Goal: Contribute content: Add original content to the website for others to see

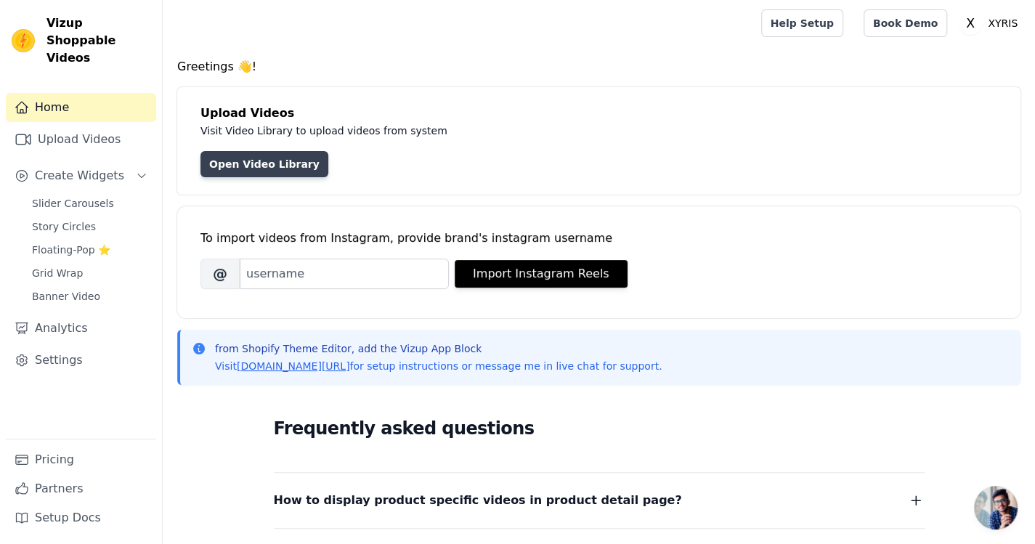
click at [275, 160] on link "Open Video Library" at bounding box center [264, 164] width 128 height 26
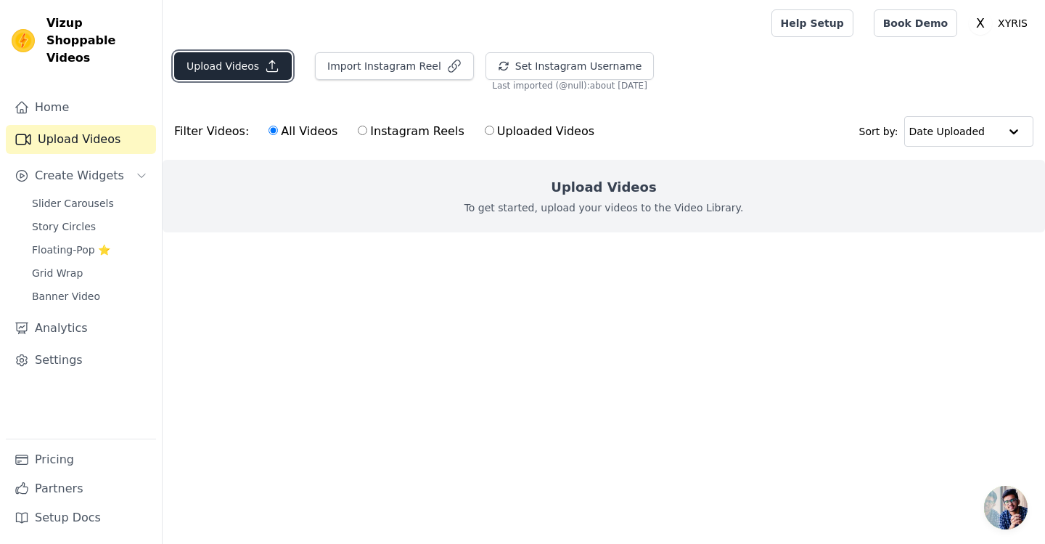
click at [244, 70] on button "Upload Videos" at bounding box center [233, 66] width 118 height 28
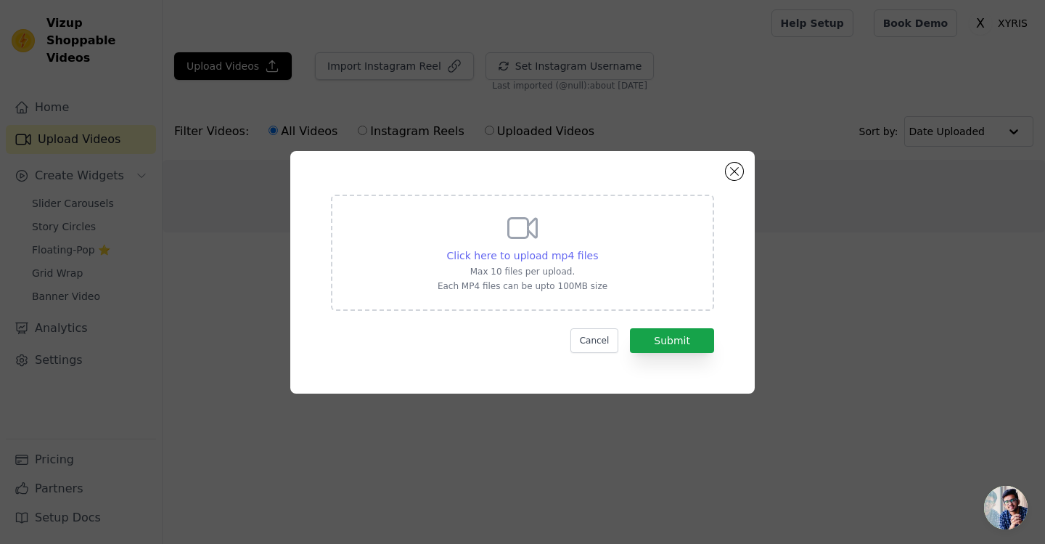
click at [513, 256] on span "Click here to upload mp4 files" at bounding box center [523, 256] width 152 height 12
click at [598, 248] on input "Click here to upload mp4 files Max 10 files per upload. Each MP4 files can be u…" at bounding box center [598, 248] width 1 height 1
type input "C:\fakepath\cfeeade7823b06a28c5696fbf1d62a76ab5bb78a4bb497e29c6805d443f0388c.mp4"
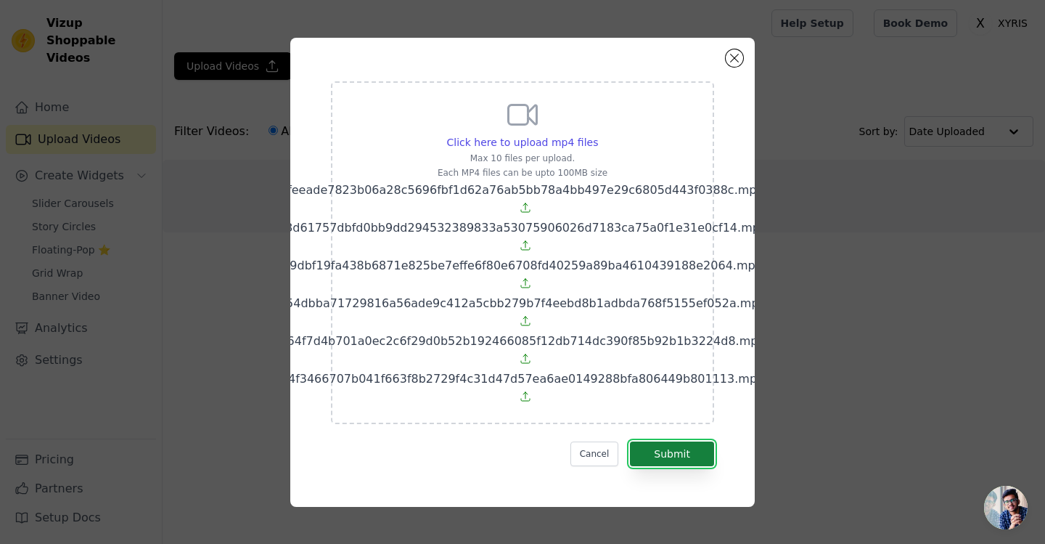
click at [658, 464] on button "Submit" at bounding box center [672, 453] width 84 height 25
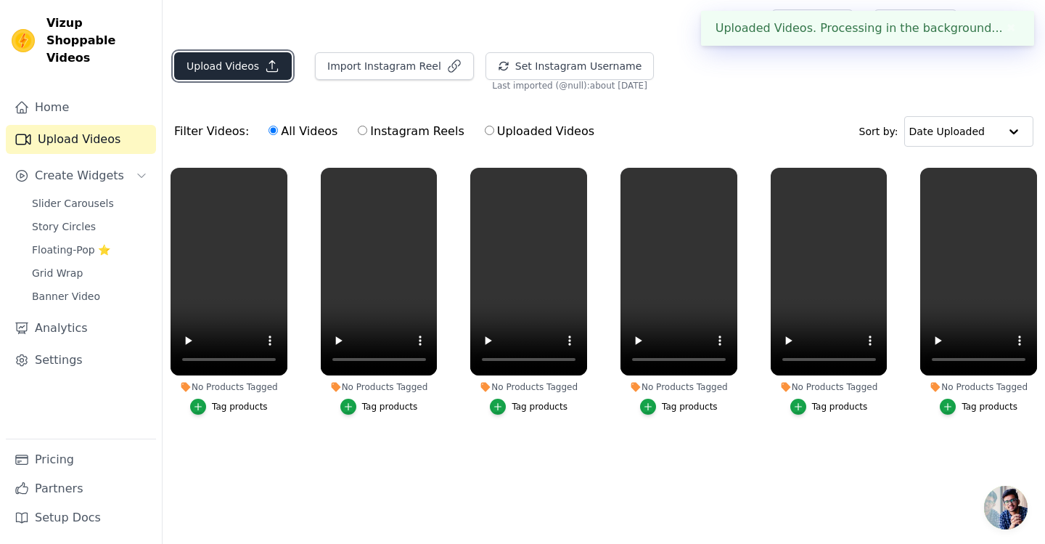
click at [249, 73] on button "Upload Videos" at bounding box center [233, 66] width 118 height 28
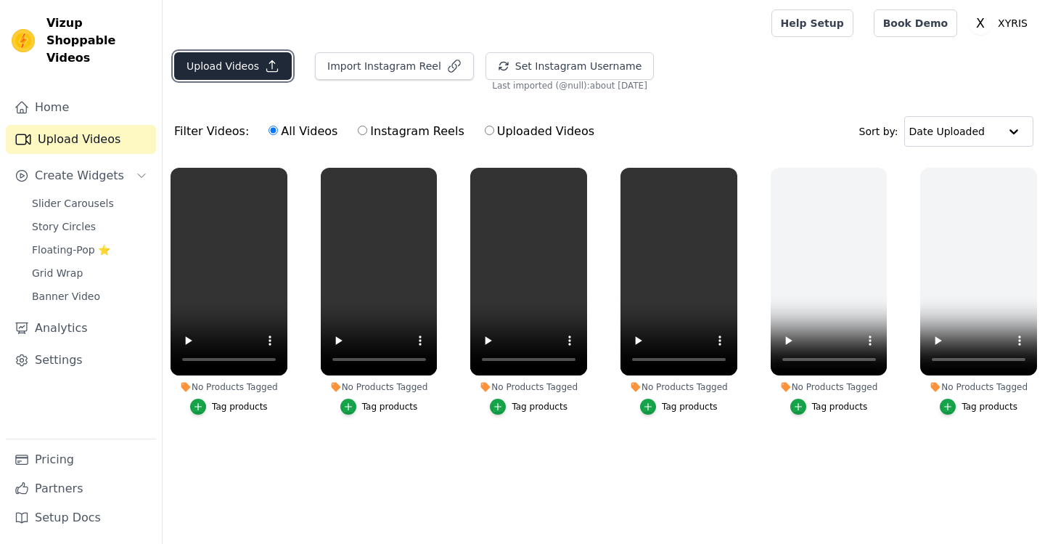
click at [231, 70] on button "Upload Videos" at bounding box center [233, 66] width 118 height 28
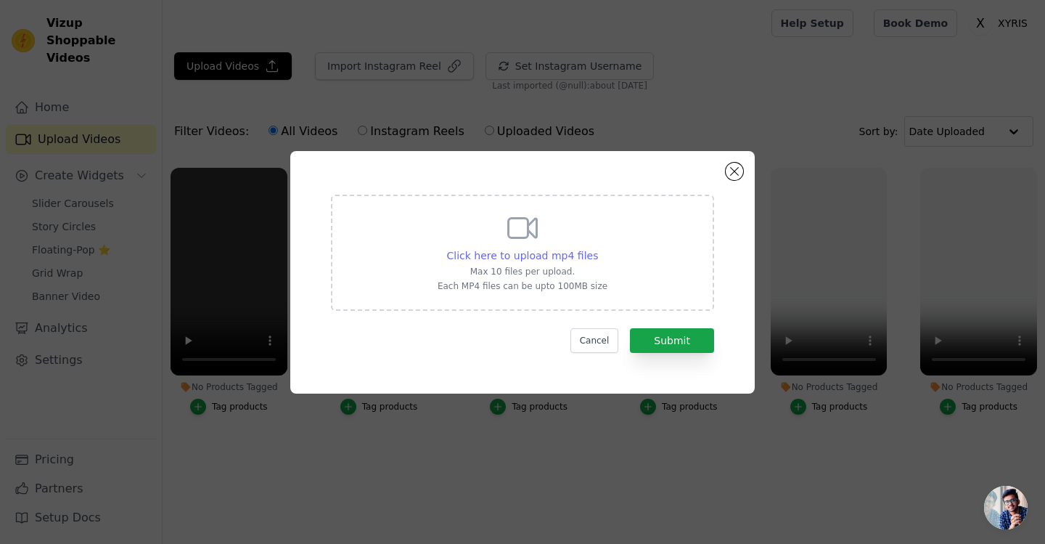
click at [473, 253] on span "Click here to upload mp4 files" at bounding box center [523, 256] width 152 height 12
click at [598, 248] on input "Click here to upload mp4 files Max 10 files per upload. Each MP4 files can be u…" at bounding box center [598, 248] width 1 height 1
type input "C:\fakepath\a8c283352f6640facafcad12ccf95d5a21e0dd9835451ef84004c77a9da429d9 (1…"
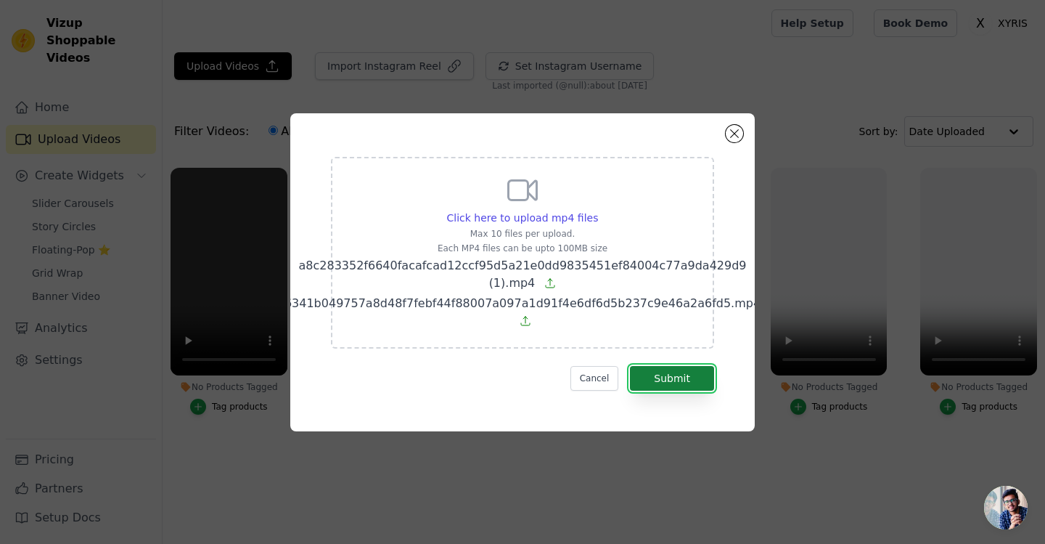
click at [671, 374] on button "Submit" at bounding box center [672, 378] width 84 height 25
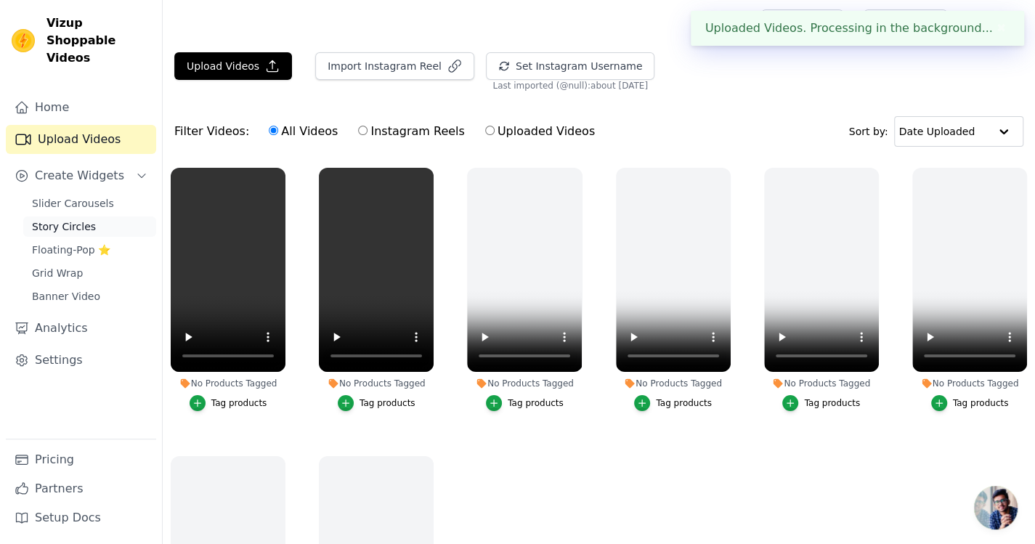
click at [62, 219] on span "Story Circles" at bounding box center [64, 226] width 64 height 15
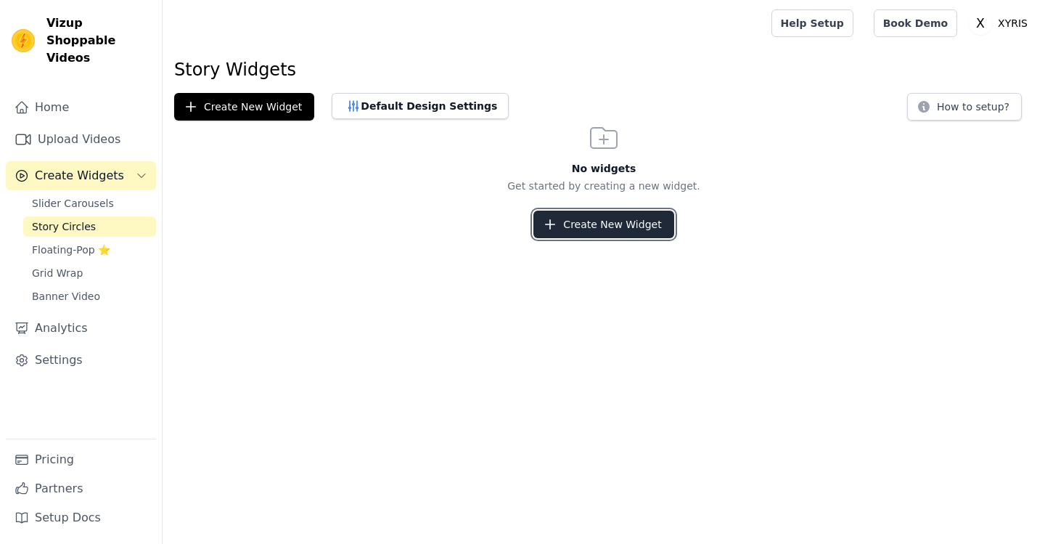
click at [594, 228] on button "Create New Widget" at bounding box center [604, 225] width 140 height 28
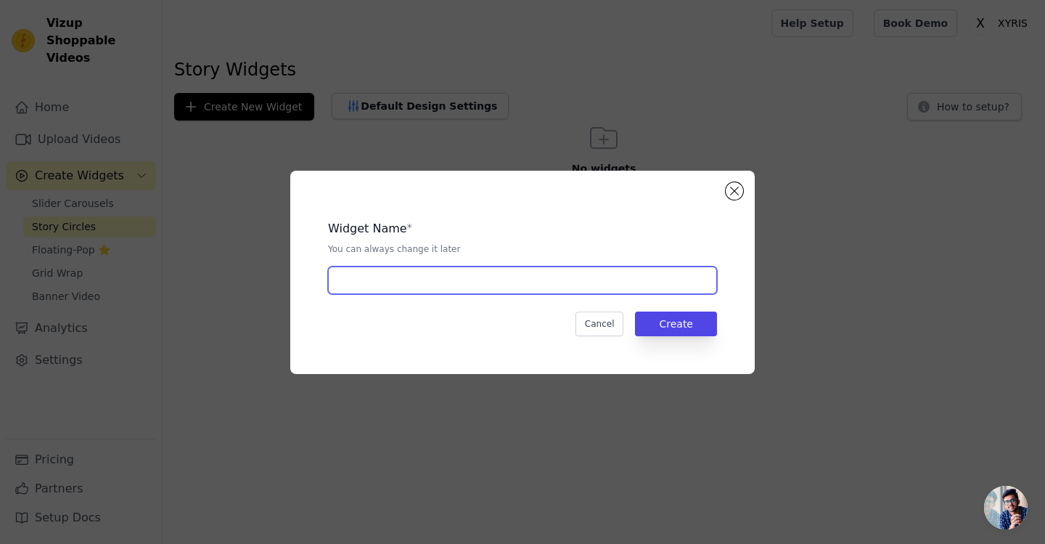
click at [465, 285] on input "text" at bounding box center [522, 280] width 389 height 28
type input "story"
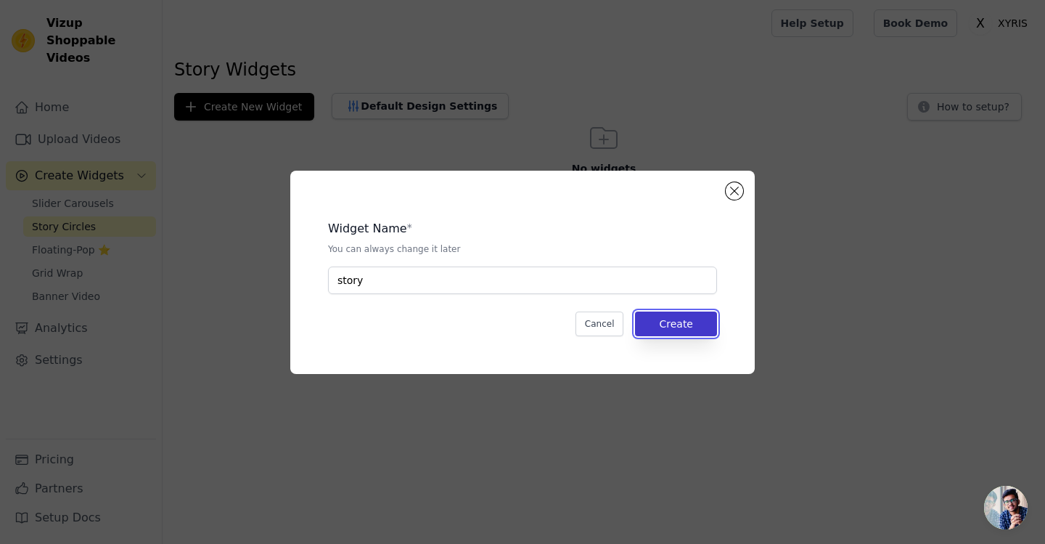
click at [680, 317] on button "Create" at bounding box center [676, 323] width 82 height 25
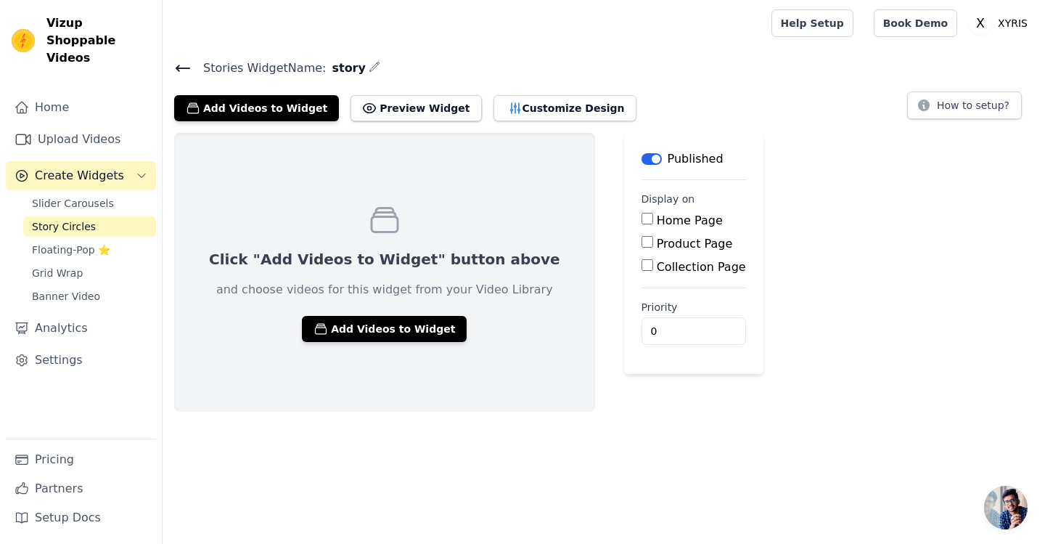
click at [642, 245] on input "Product Page" at bounding box center [648, 242] width 12 height 12
checkbox input "true"
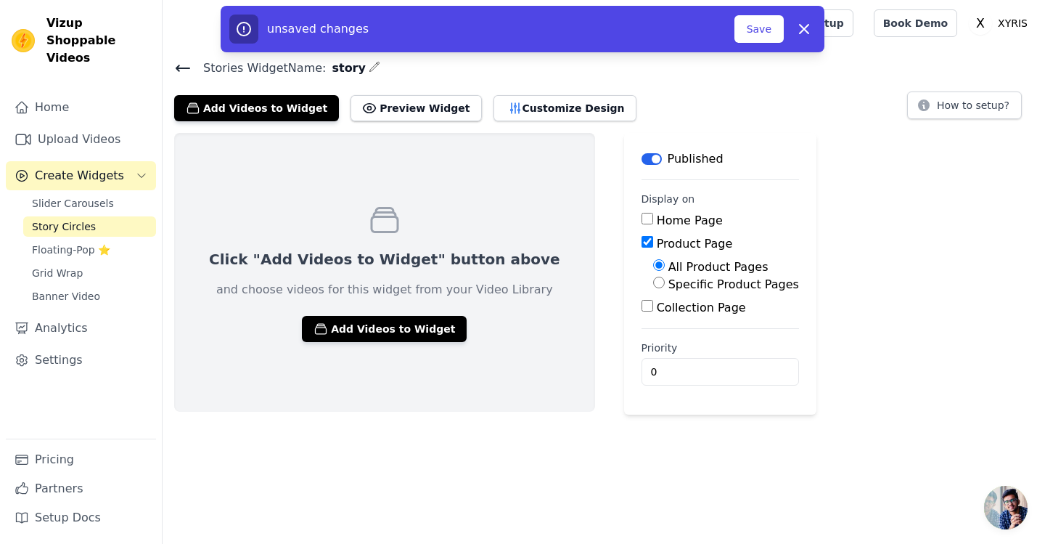
click at [653, 286] on input "Specific Product Pages" at bounding box center [659, 283] width 12 height 12
radio input "true"
click at [642, 217] on input "Home Page" at bounding box center [648, 219] width 12 height 12
checkbox input "true"
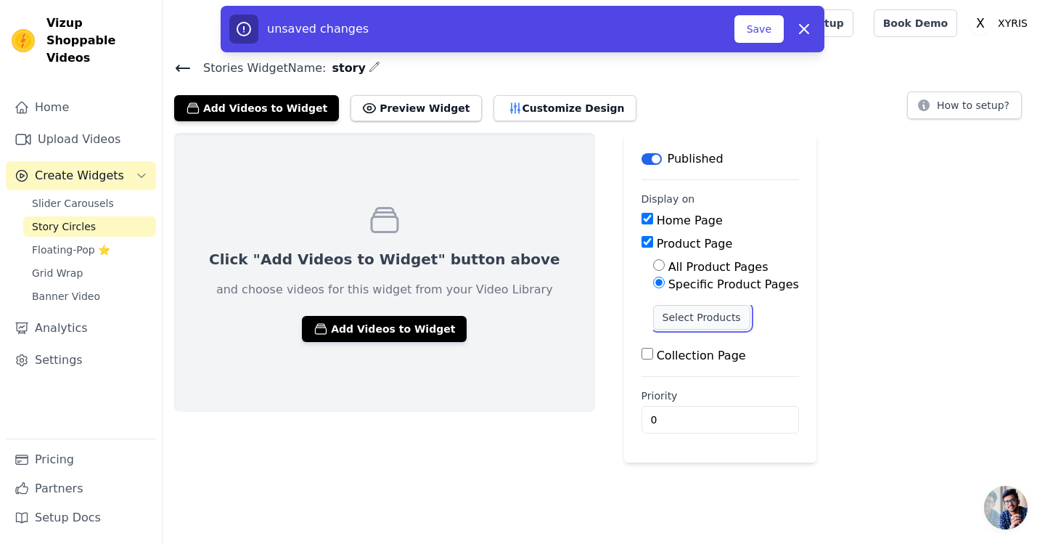
click at [653, 323] on button "Select Products" at bounding box center [701, 317] width 97 height 25
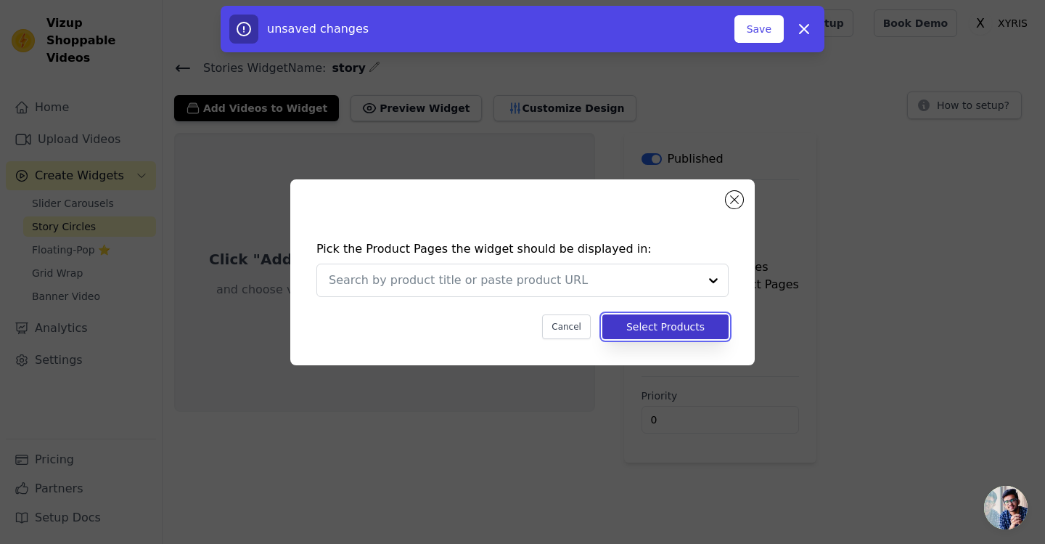
click at [653, 335] on button "Select Products" at bounding box center [666, 326] width 126 height 25
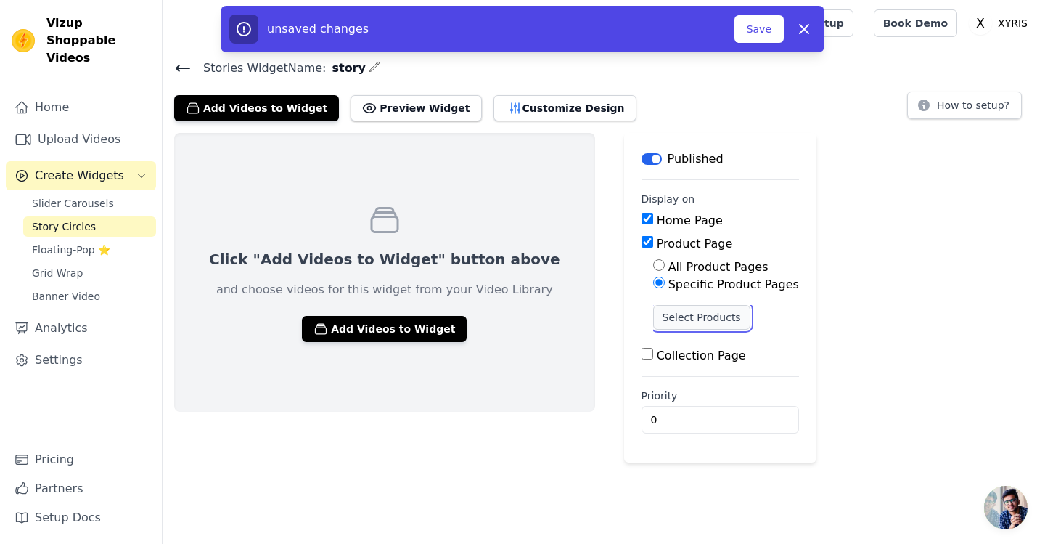
click at [653, 320] on button "Select Products" at bounding box center [701, 317] width 97 height 25
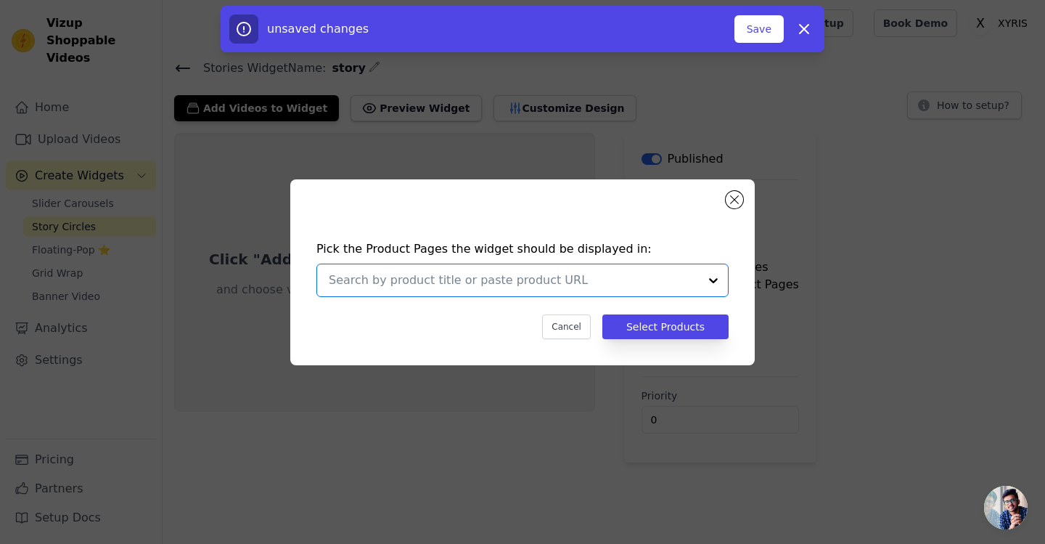
click at [658, 277] on input "text" at bounding box center [514, 280] width 370 height 17
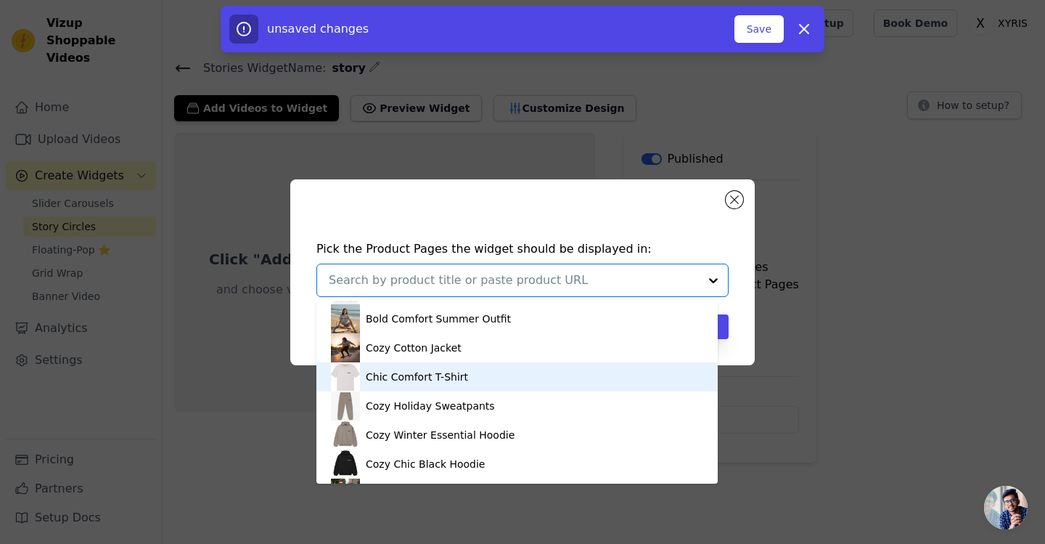
scroll to position [302, 0]
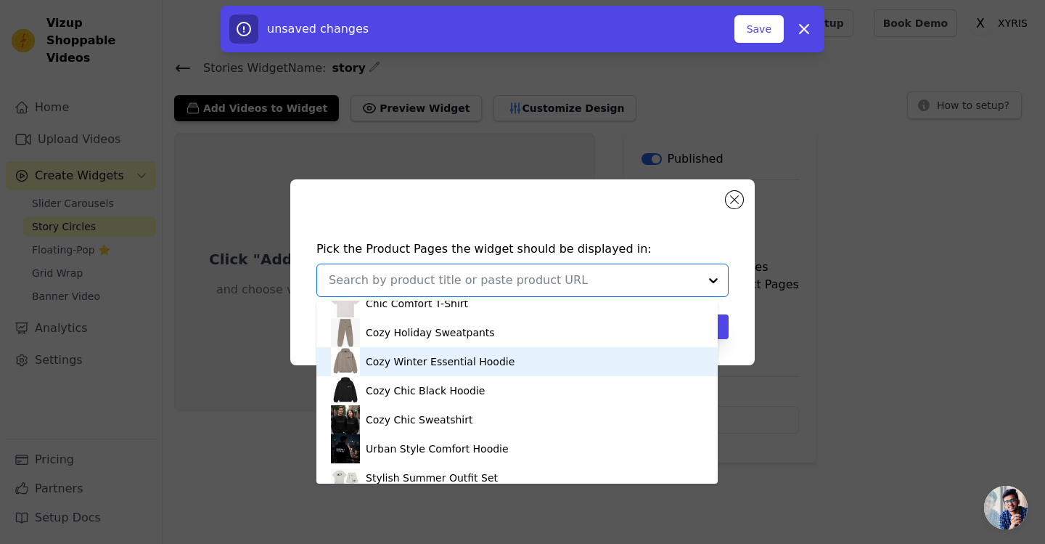
click at [518, 366] on div "Cozy Winter Essential Hoodie" at bounding box center [517, 361] width 372 height 29
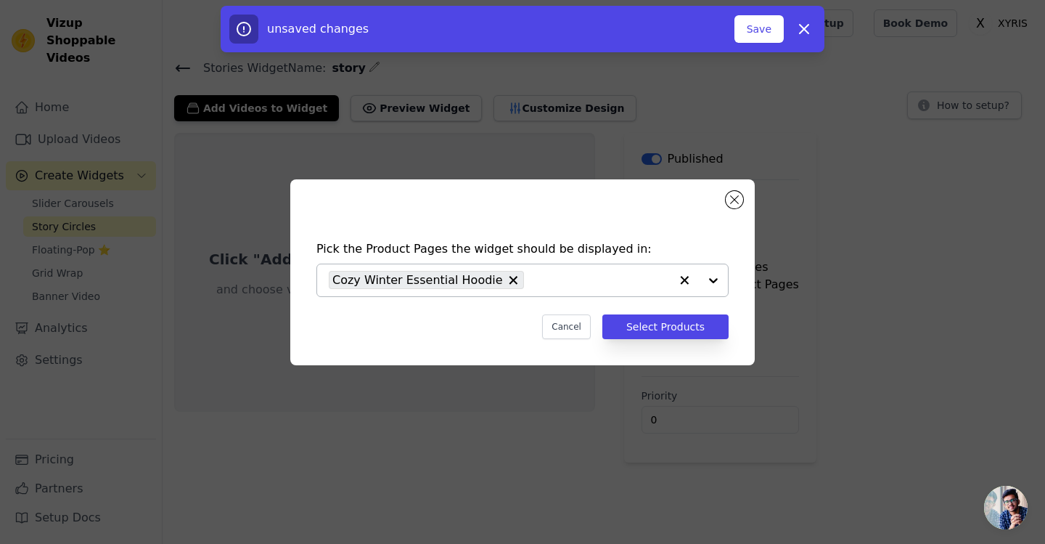
click at [709, 280] on div at bounding box center [699, 280] width 58 height 32
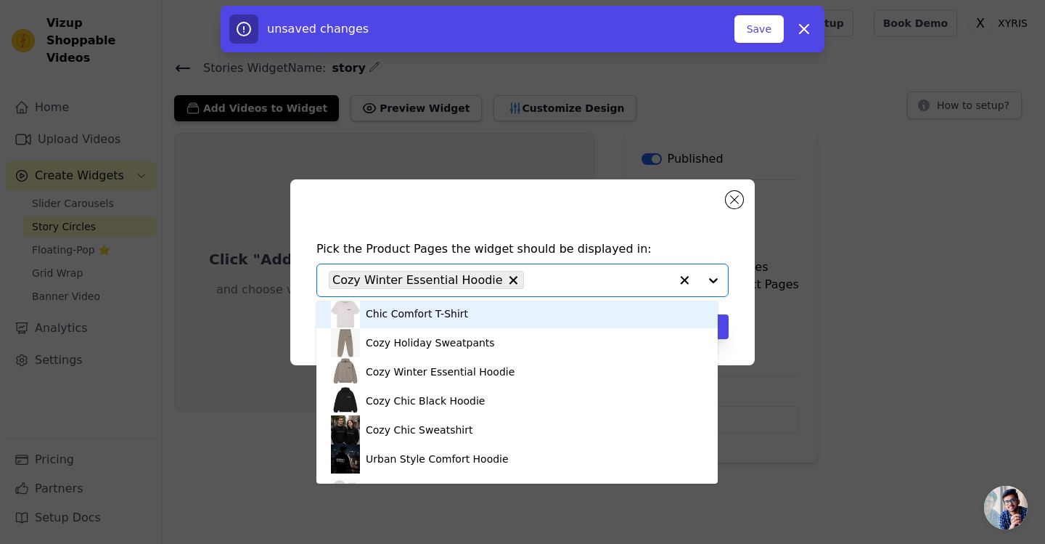
scroll to position [295, 0]
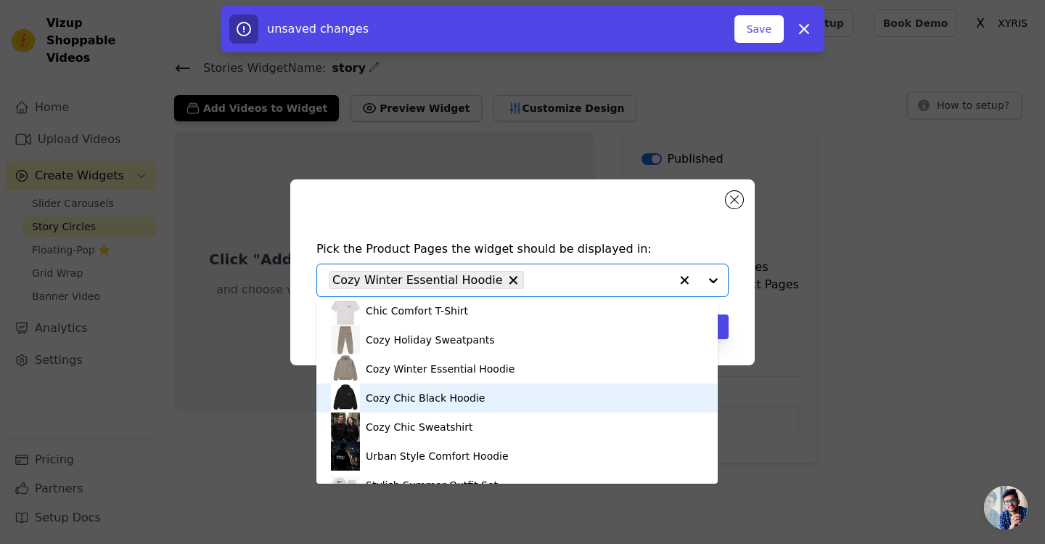
click at [500, 392] on div "Cozy Chic Black Hoodie" at bounding box center [517, 397] width 372 height 29
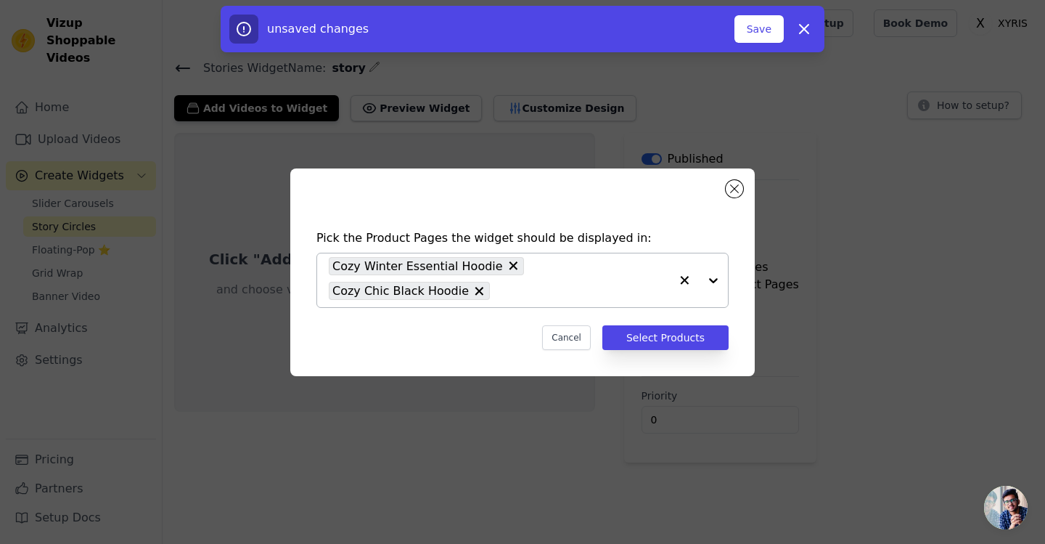
click at [710, 285] on div at bounding box center [699, 280] width 58 height 54
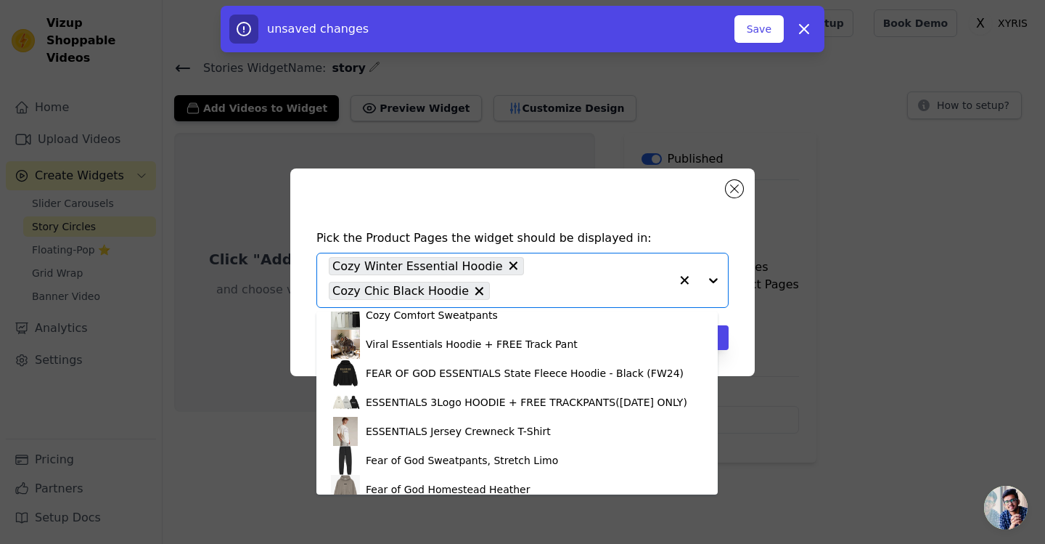
scroll to position [738, 0]
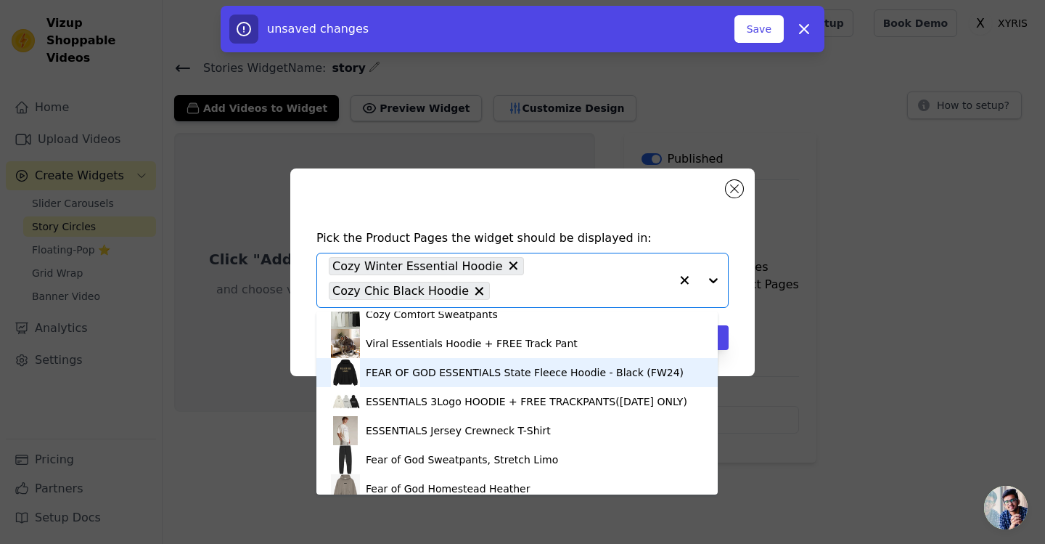
click at [576, 374] on div "FEAR OF GOD ESSENTIALS State Fleece Hoodie - Black (FW24)" at bounding box center [525, 372] width 318 height 15
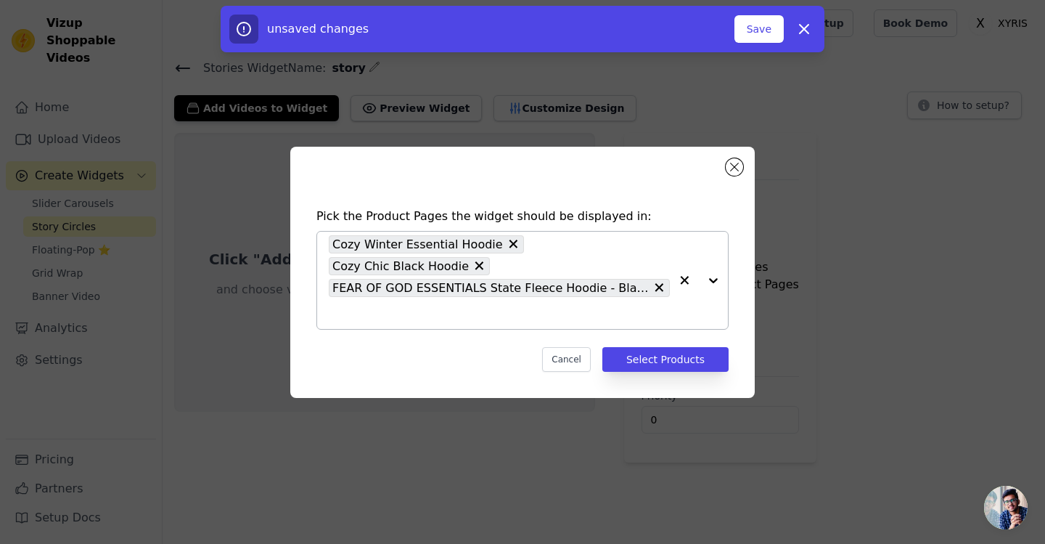
click at [714, 280] on div at bounding box center [699, 280] width 58 height 97
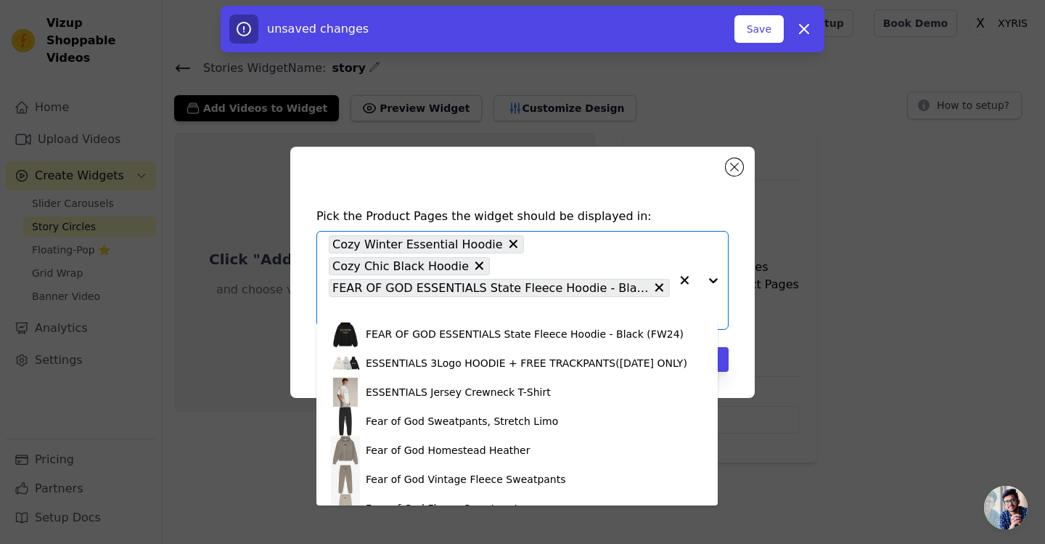
scroll to position [788, 0]
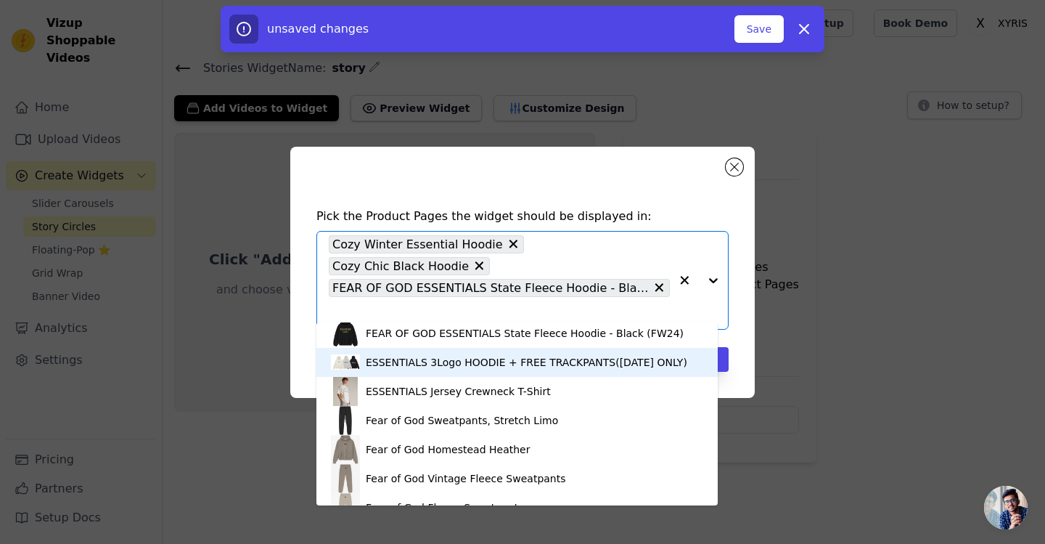
click at [579, 361] on div "ESSENTIALS 3Logo HOODIE + FREE TRACKPANTS([DATE] ONLY)" at bounding box center [527, 362] width 322 height 15
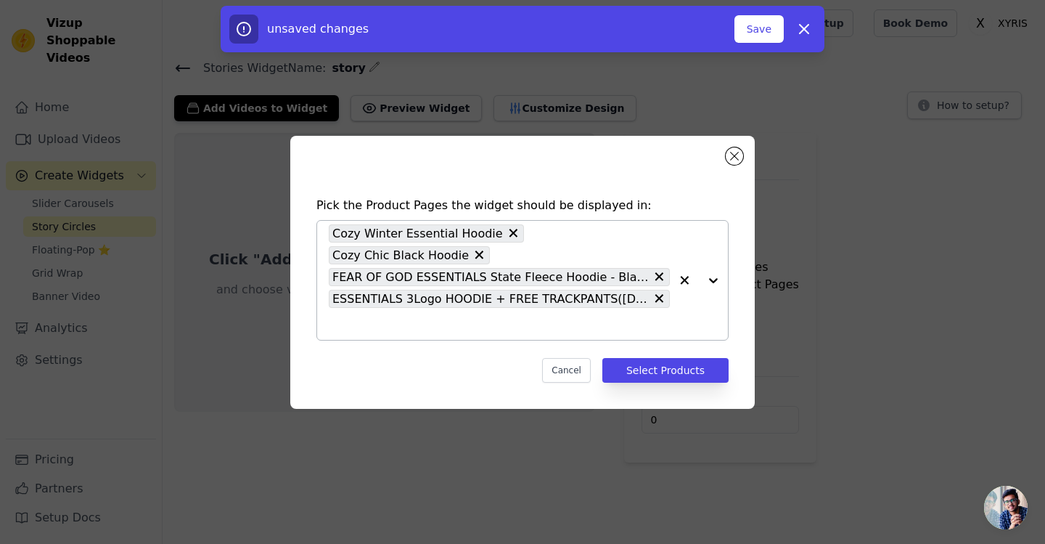
click at [709, 280] on div at bounding box center [699, 280] width 58 height 119
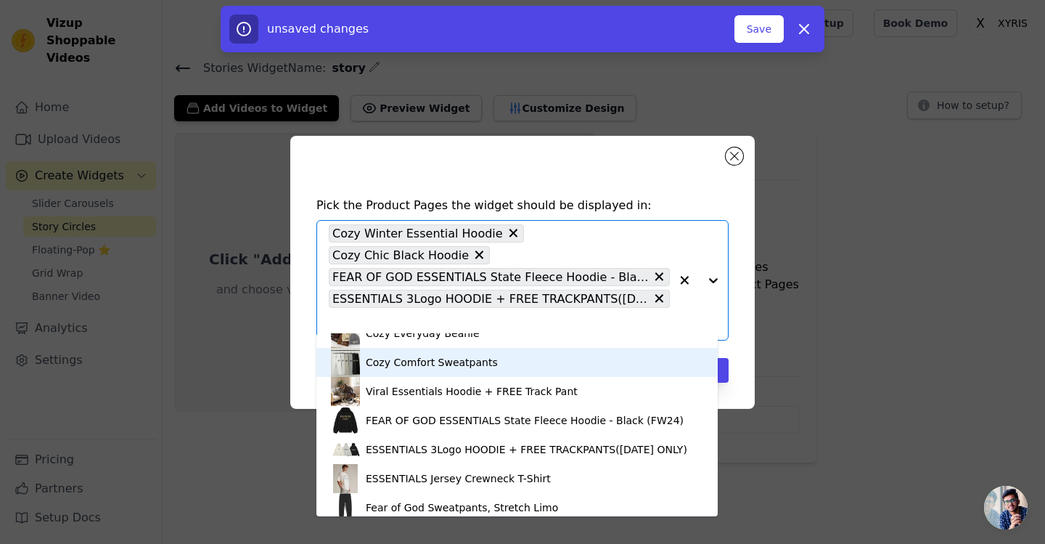
scroll to position [953, 0]
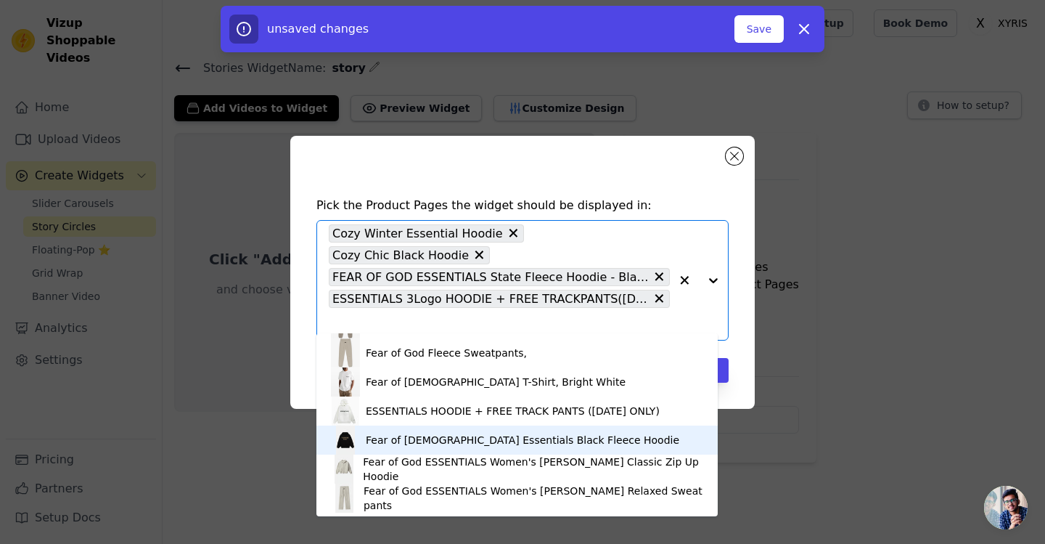
click at [573, 425] on div "Fear of [DEMOGRAPHIC_DATA] Essentials Black Fleece Hoodie" at bounding box center [517, 439] width 372 height 29
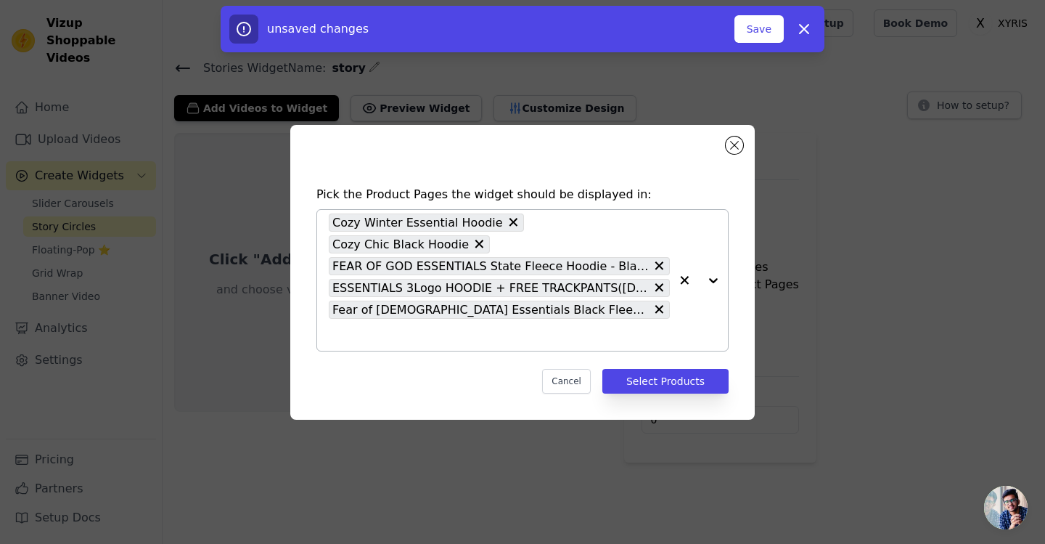
click at [717, 277] on div at bounding box center [699, 280] width 58 height 141
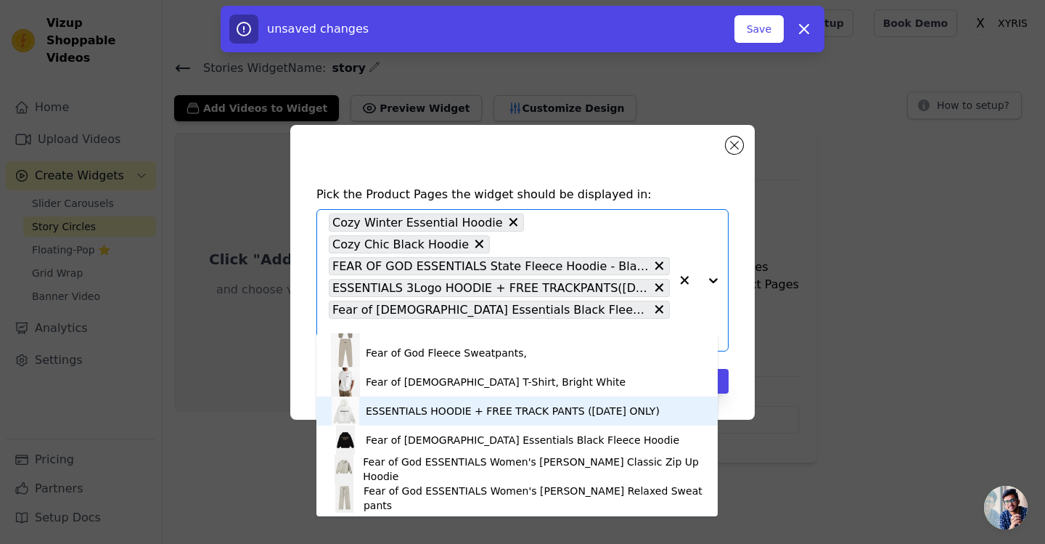
click at [614, 412] on div "ESSENTIALS HOODIE + FREE TRACK PANTS ([DATE] ONLY)" at bounding box center [513, 411] width 294 height 15
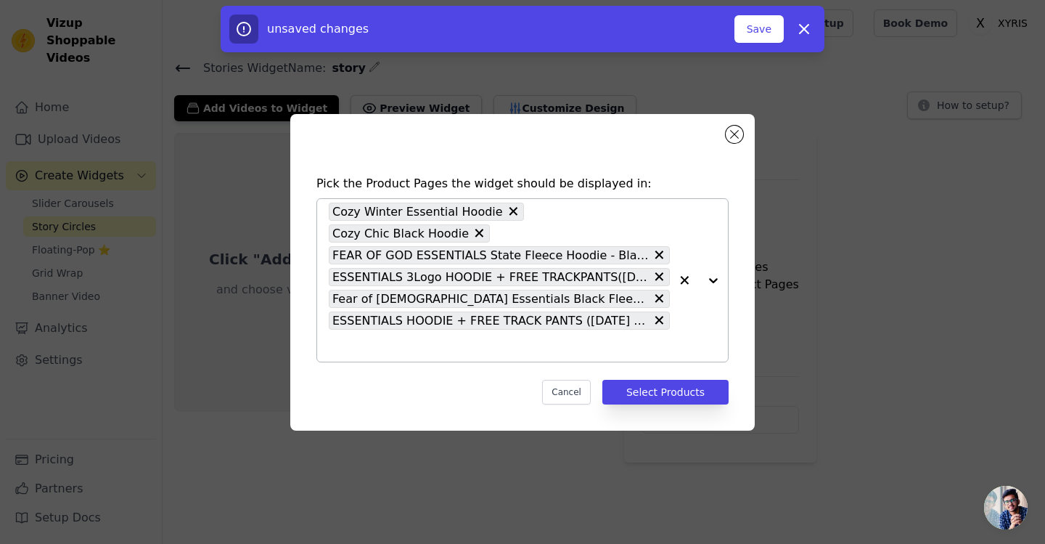
click at [711, 284] on div at bounding box center [699, 280] width 58 height 163
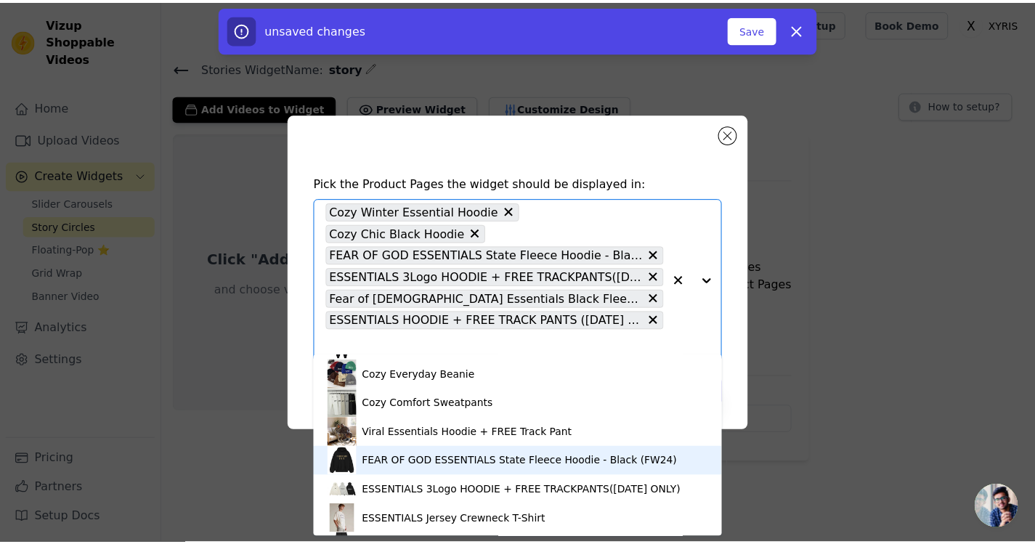
scroll to position [690, 0]
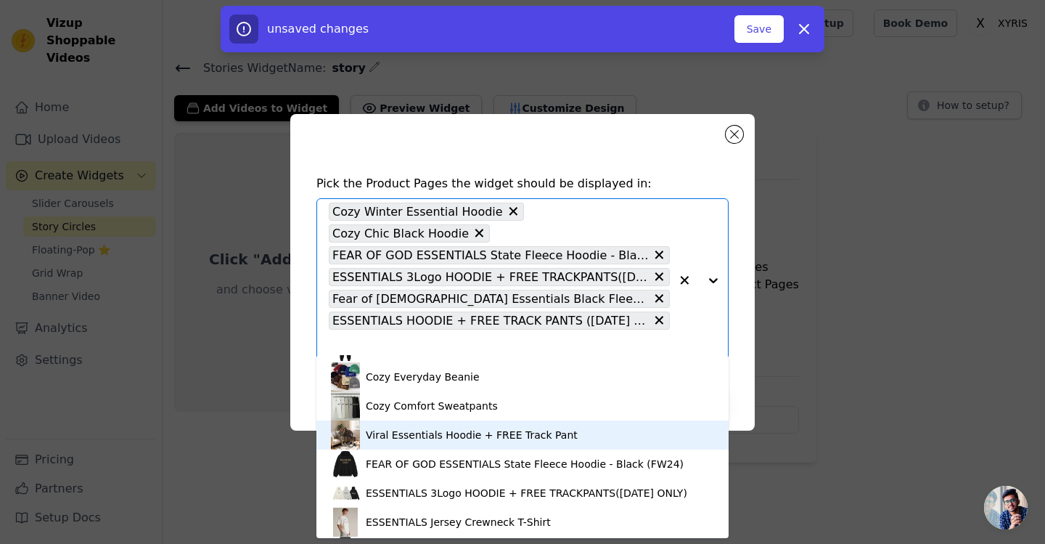
click at [590, 444] on div "Viral Essentials Hoodie + FREE Track Pant" at bounding box center [522, 434] width 383 height 29
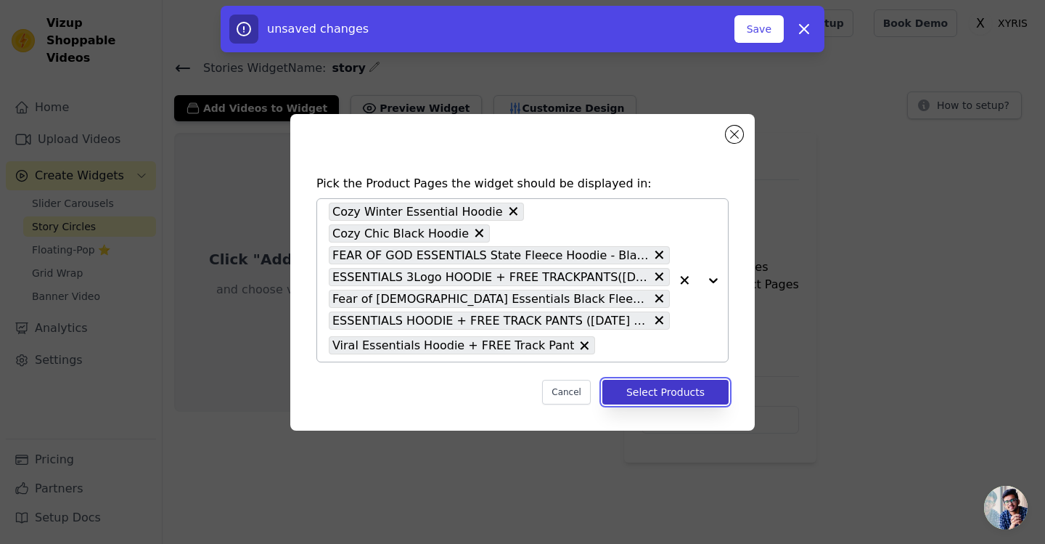
click at [728, 383] on button "Select Products" at bounding box center [666, 392] width 126 height 25
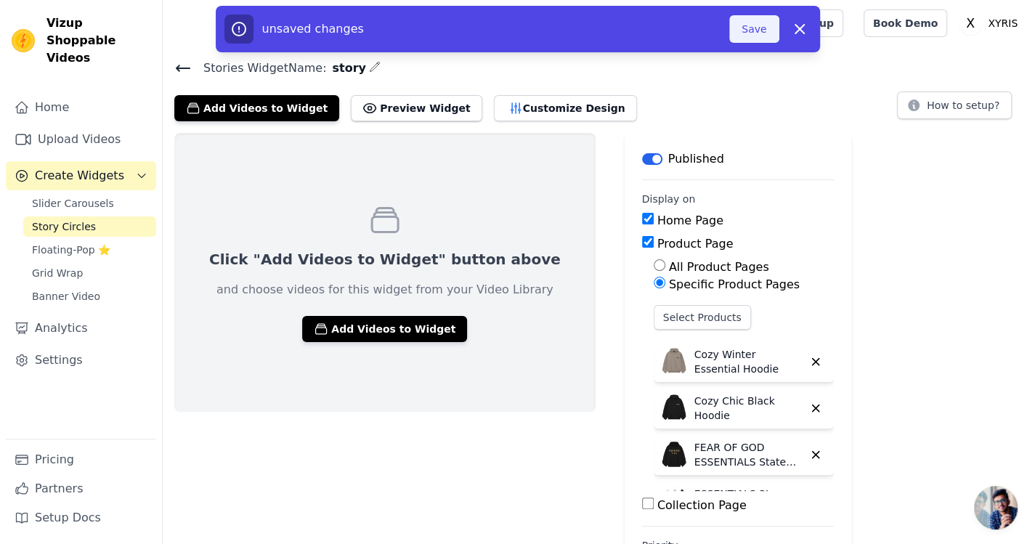
click at [754, 32] on button "Save" at bounding box center [753, 29] width 49 height 28
click at [385, 104] on button "Preview Widget" at bounding box center [416, 108] width 131 height 26
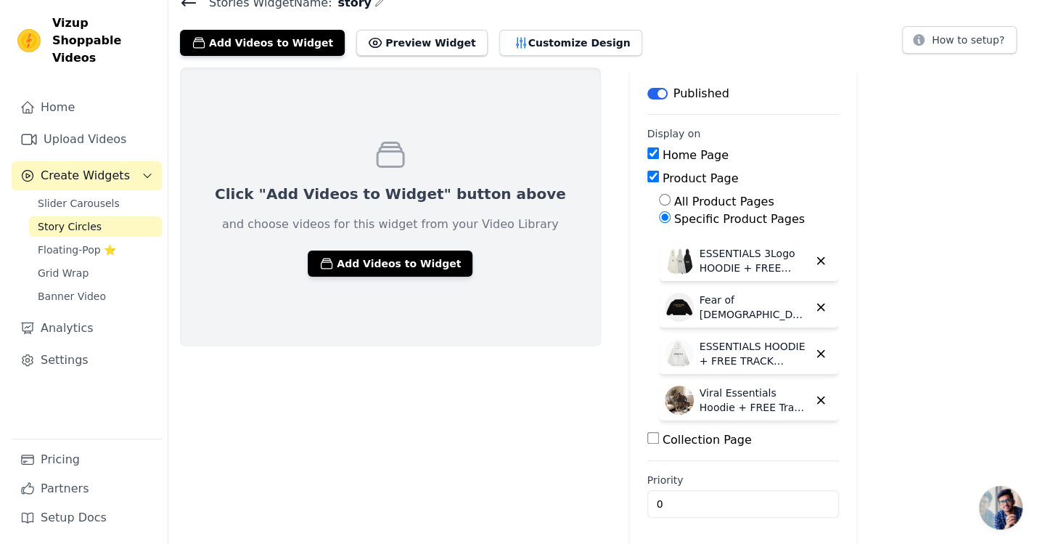
scroll to position [0, 0]
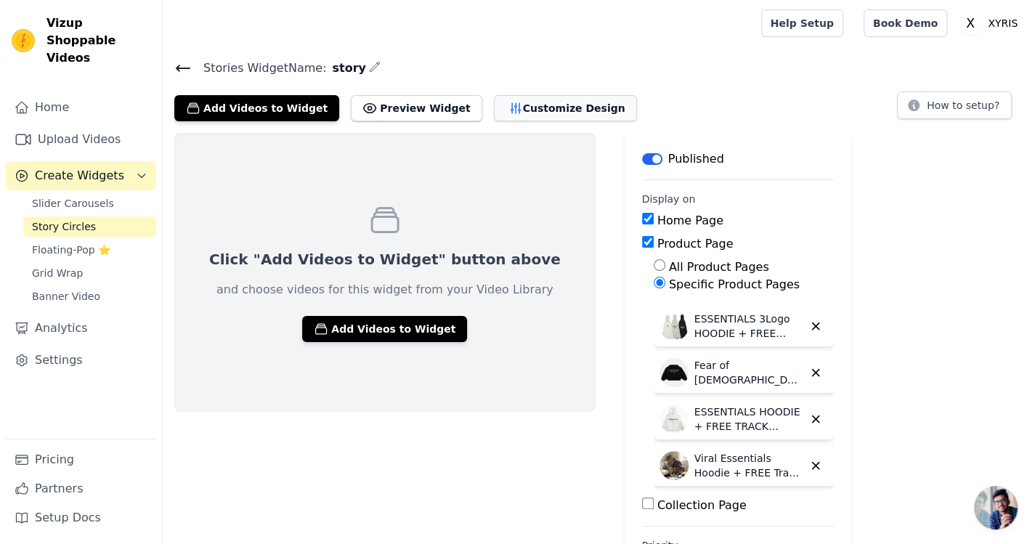
click at [494, 107] on button "Customize Design" at bounding box center [565, 108] width 143 height 26
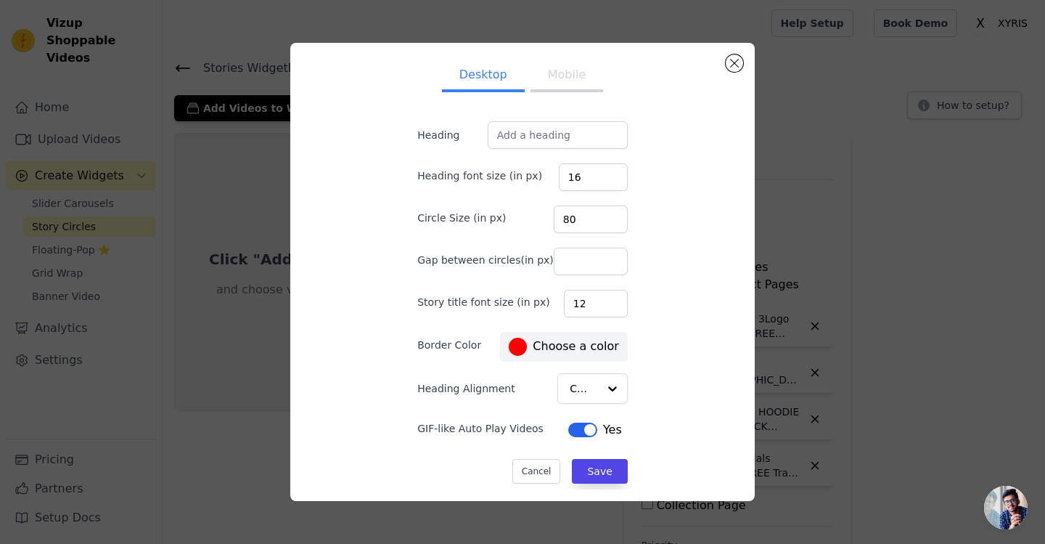
scroll to position [3, 0]
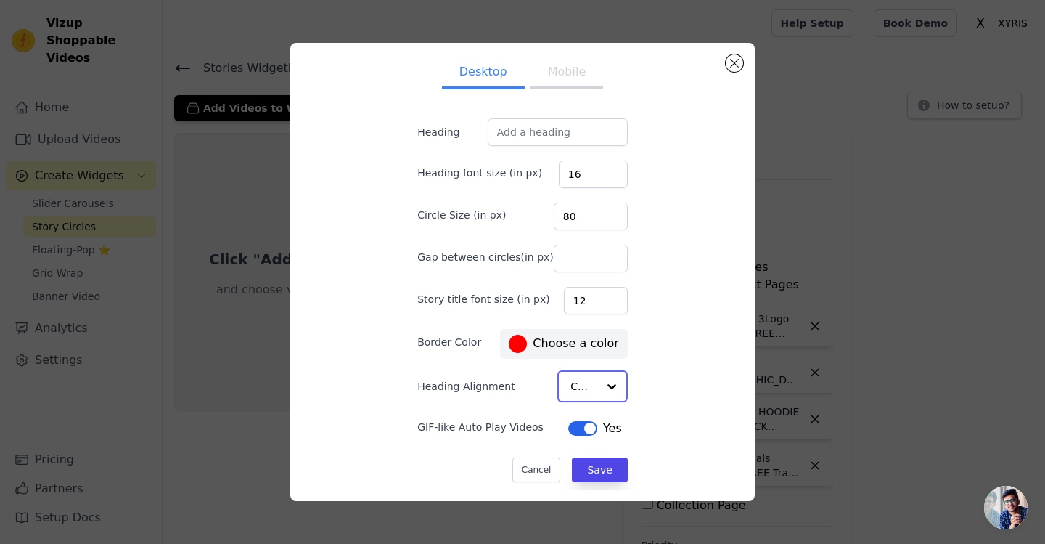
click at [598, 386] on div at bounding box center [612, 386] width 29 height 29
click at [645, 318] on div "Desktop Mobile Heading Heading font size (in px) 16 Circle Size (in px) 80 Gap …" at bounding box center [522, 271] width 441 height 435
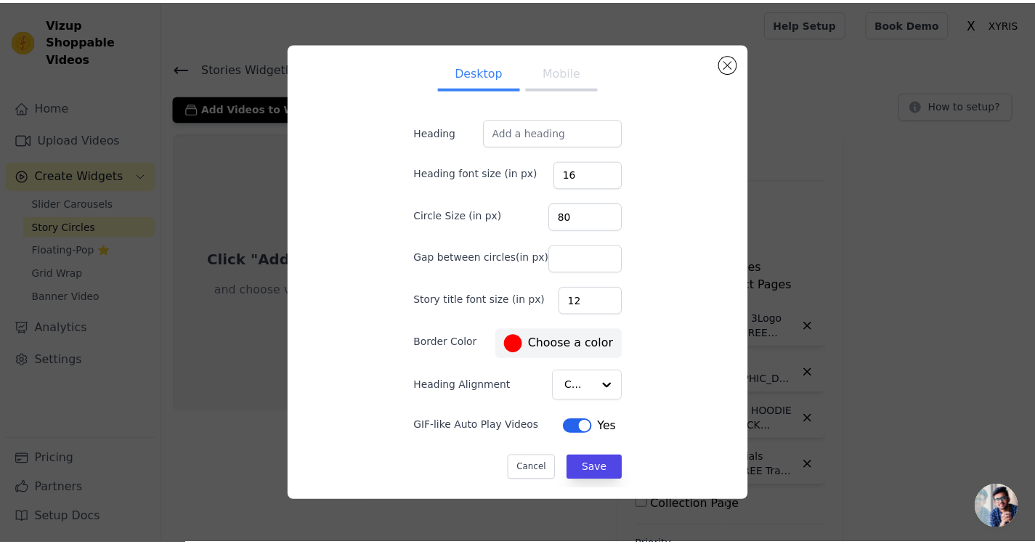
scroll to position [0, 0]
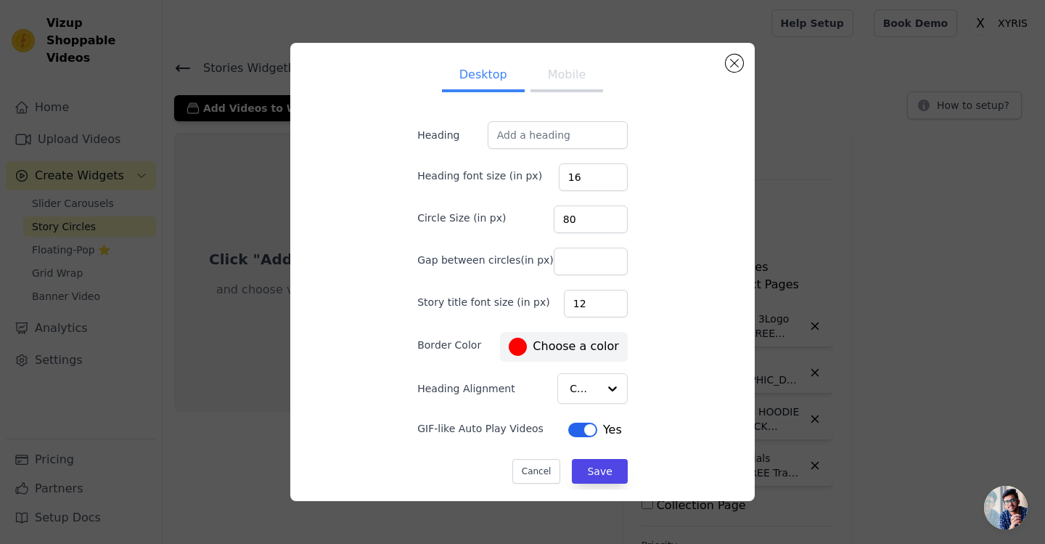
click at [565, 73] on button "Mobile" at bounding box center [567, 76] width 73 height 32
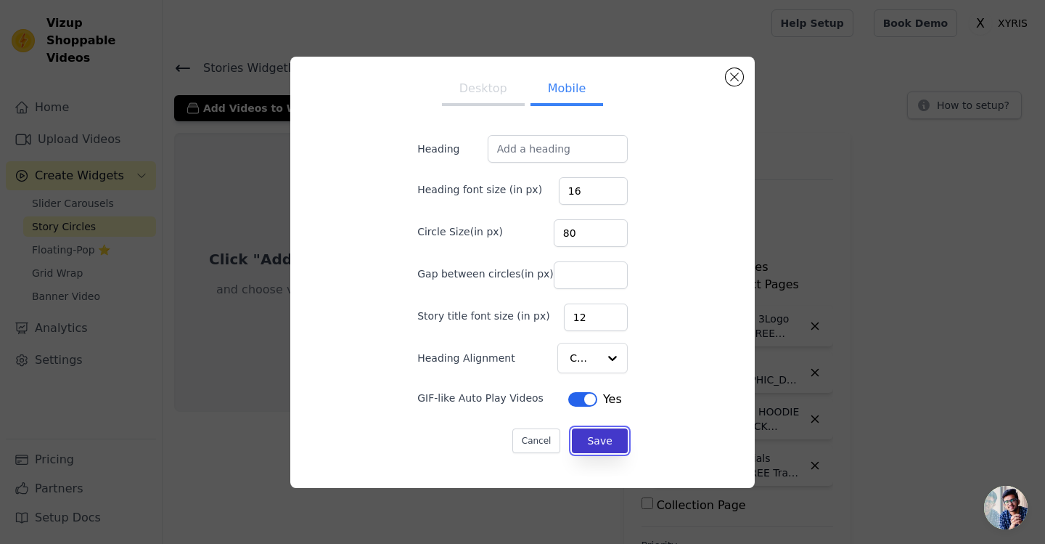
click at [599, 444] on button "Save" at bounding box center [599, 440] width 55 height 25
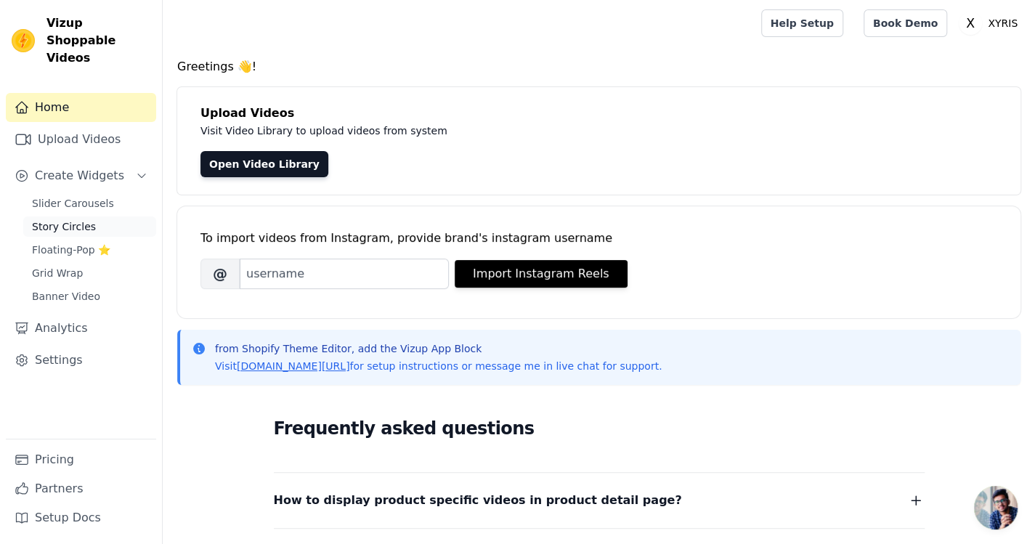
click at [70, 219] on span "Story Circles" at bounding box center [64, 226] width 64 height 15
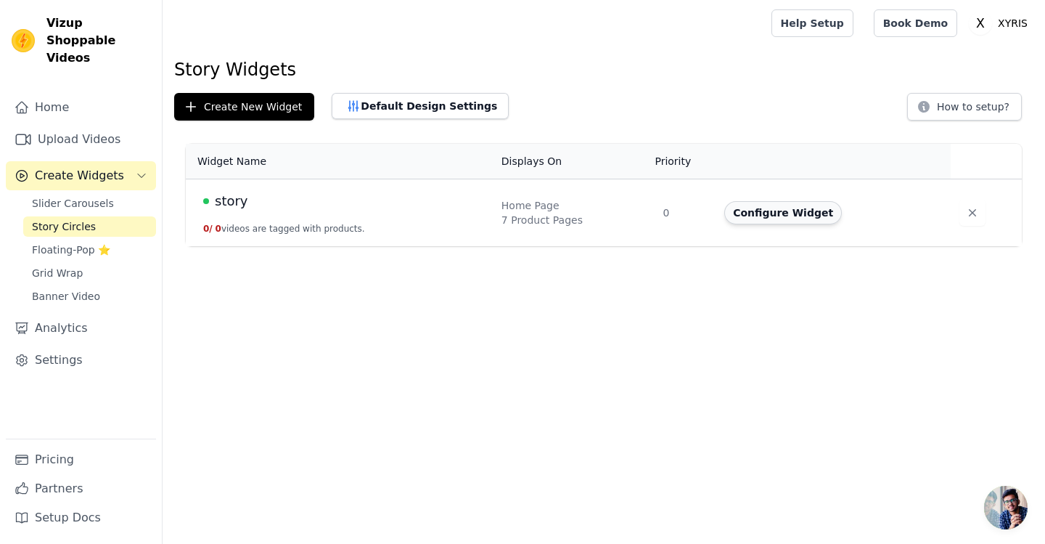
click at [757, 213] on button "Configure Widget" at bounding box center [784, 212] width 118 height 23
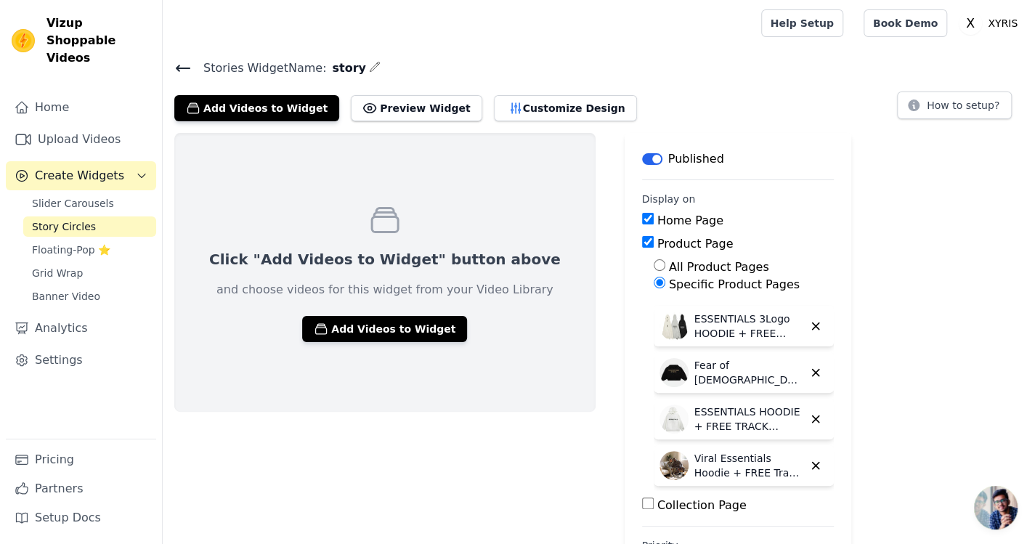
scroll to position [65, 0]
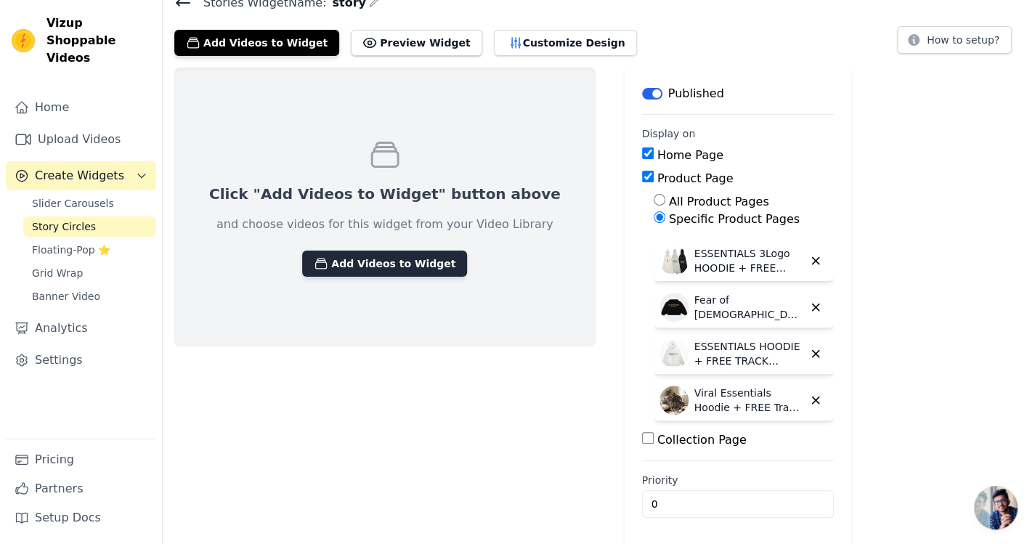
click at [376, 264] on button "Add Videos to Widget" at bounding box center [384, 263] width 165 height 26
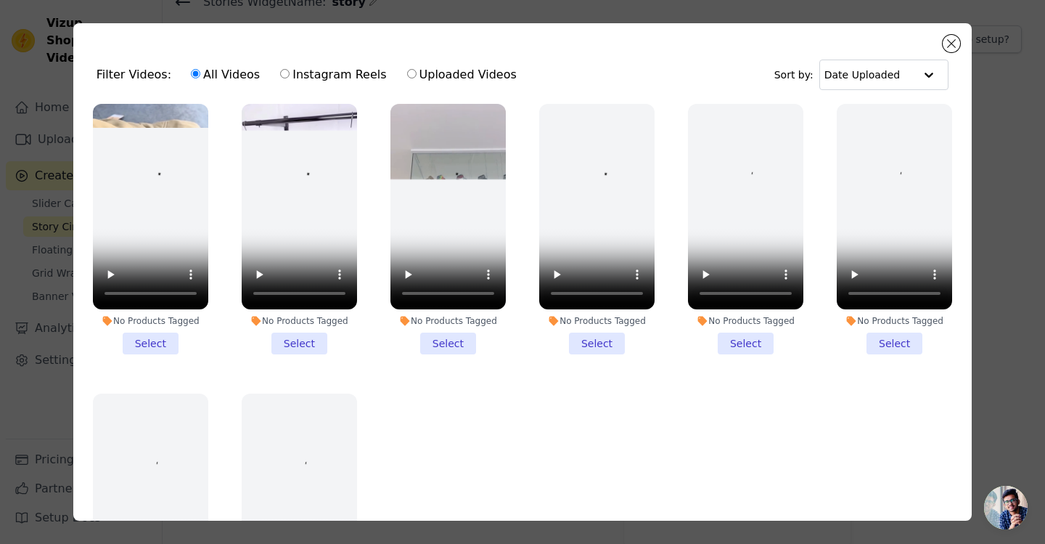
scroll to position [0, 0]
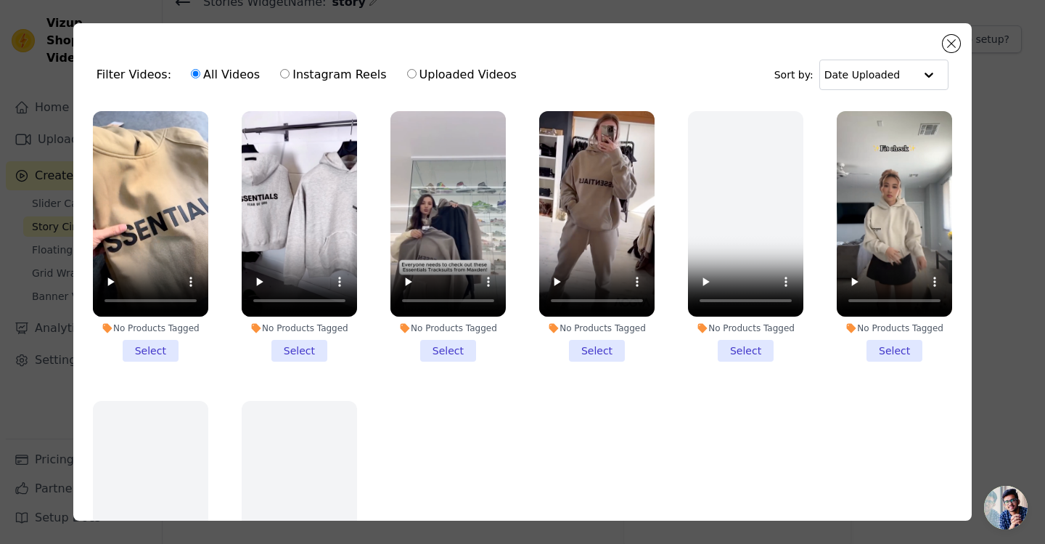
click at [444, 337] on li "No Products Tagged Select" at bounding box center [448, 236] width 115 height 250
click at [0, 0] on input "No Products Tagged Select" at bounding box center [0, 0] width 0 height 0
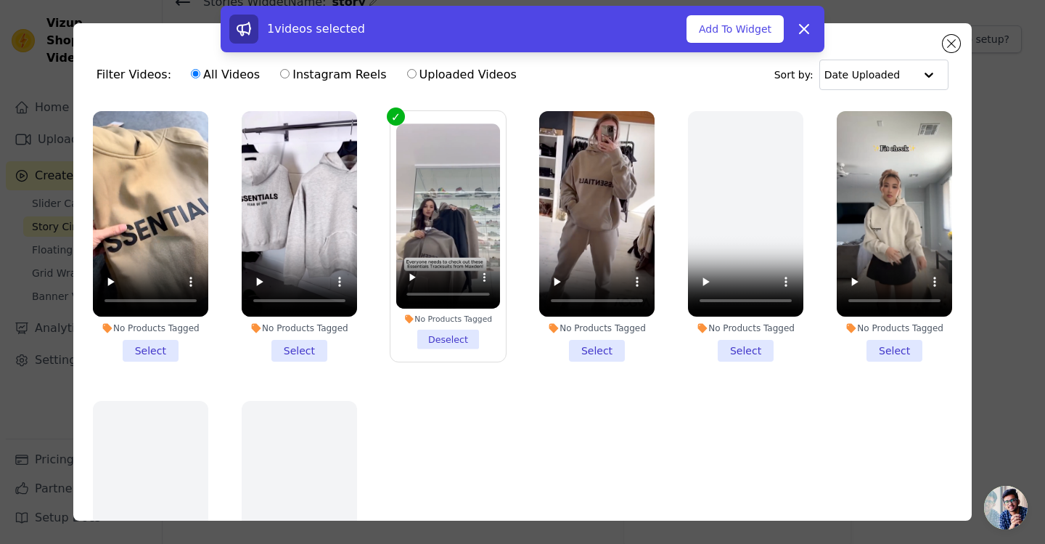
click at [590, 338] on li "No Products Tagged Select" at bounding box center [596, 236] width 115 height 250
click at [0, 0] on input "No Products Tagged Select" at bounding box center [0, 0] width 0 height 0
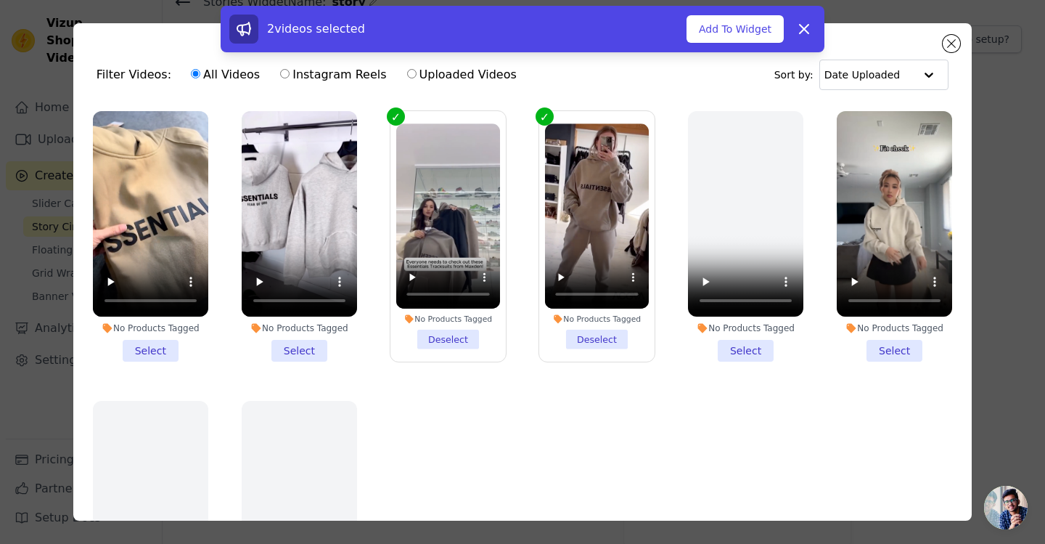
click at [880, 339] on li "No Products Tagged Select" at bounding box center [894, 236] width 115 height 250
click at [0, 0] on input "No Products Tagged Select" at bounding box center [0, 0] width 0 height 0
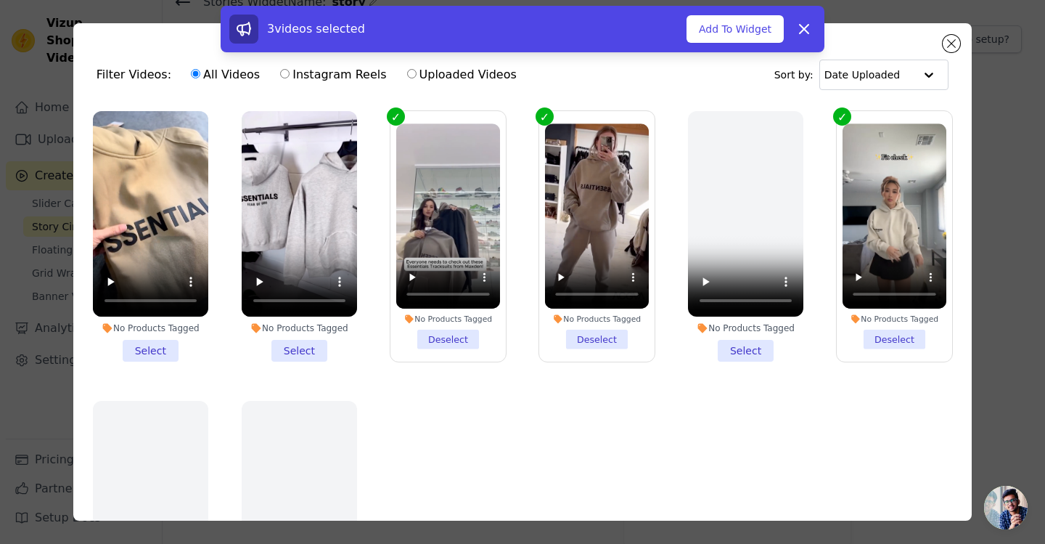
scroll to position [77, 0]
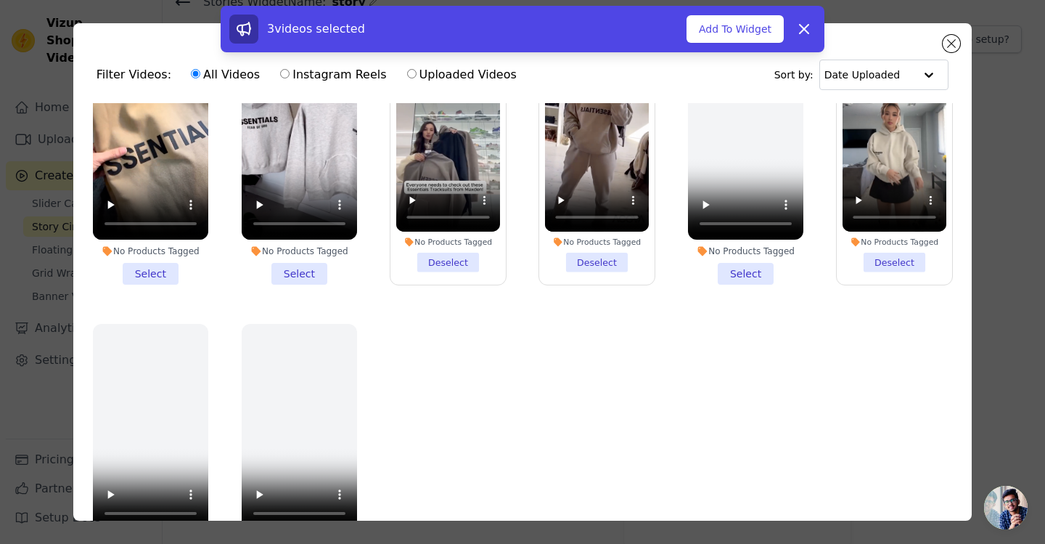
click at [307, 261] on li "No Products Tagged Select" at bounding box center [299, 159] width 115 height 250
click at [0, 0] on input "No Products Tagged Select" at bounding box center [0, 0] width 0 height 0
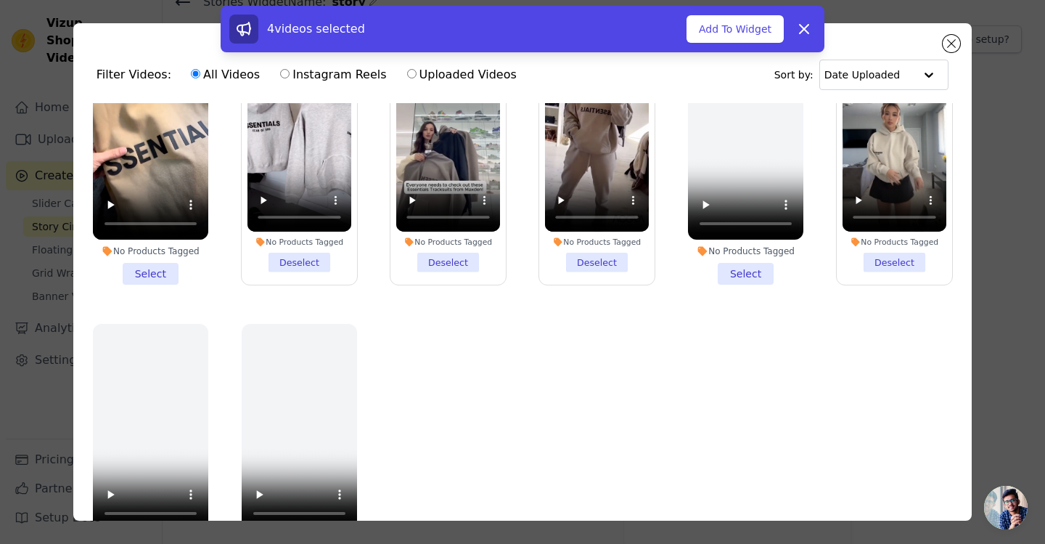
click at [158, 263] on li "No Products Tagged Select" at bounding box center [150, 159] width 115 height 250
click at [0, 0] on input "No Products Tagged Select" at bounding box center [0, 0] width 0 height 0
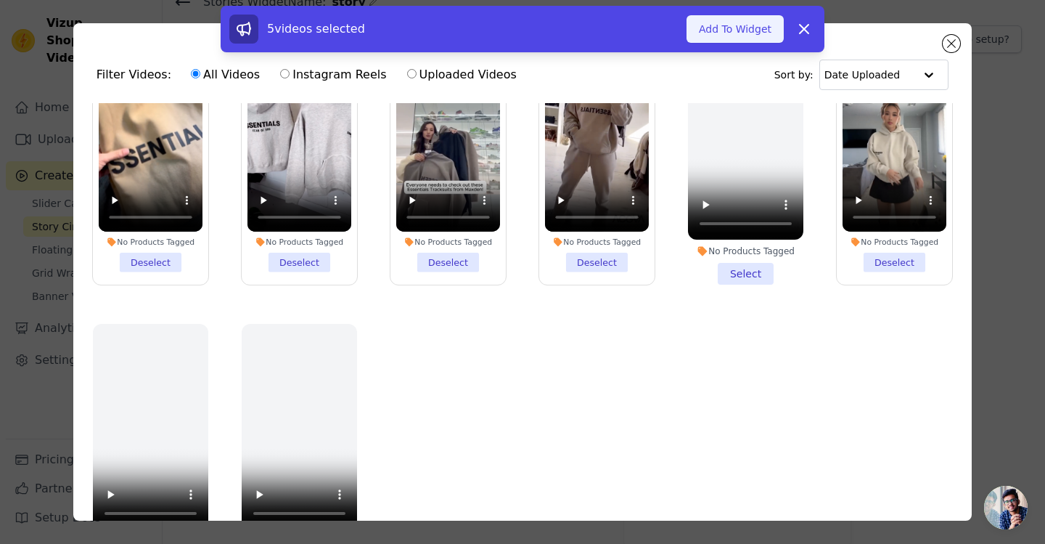
click at [758, 28] on button "Add To Widget" at bounding box center [735, 29] width 97 height 28
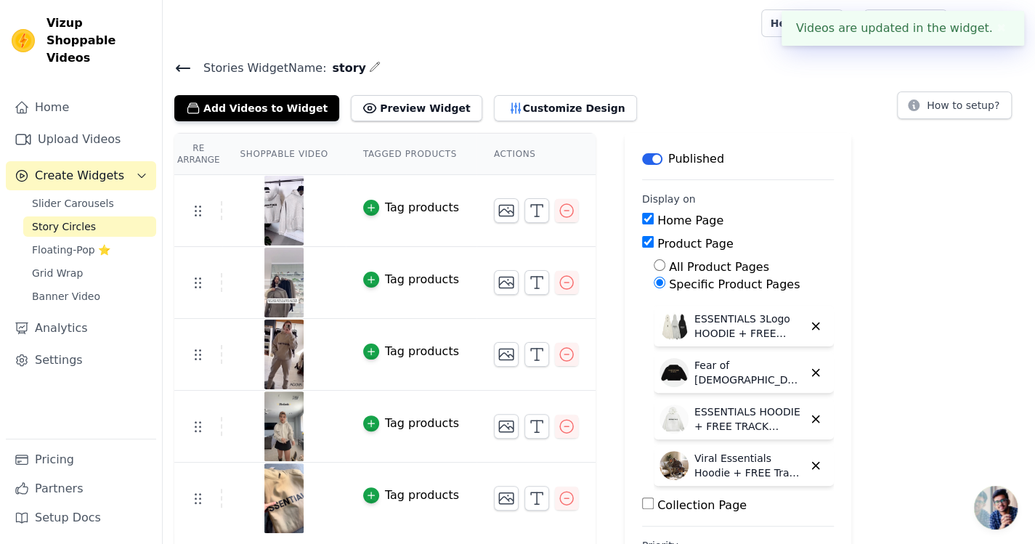
scroll to position [65, 0]
